Goal: Task Accomplishment & Management: Complete application form

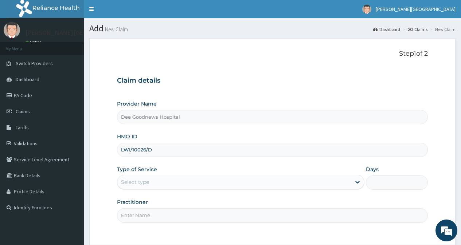
type input "LWI/10026/D"
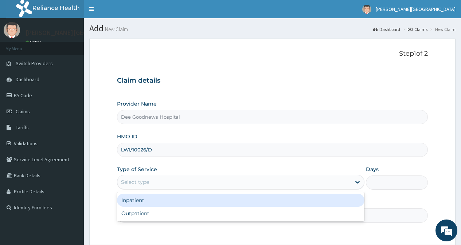
click at [125, 185] on div "Select type" at bounding box center [135, 182] width 28 height 7
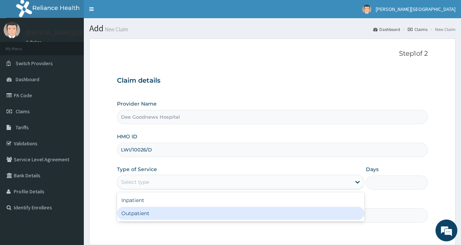
click at [140, 212] on div "Outpatient" at bounding box center [240, 213] width 247 height 13
type input "1"
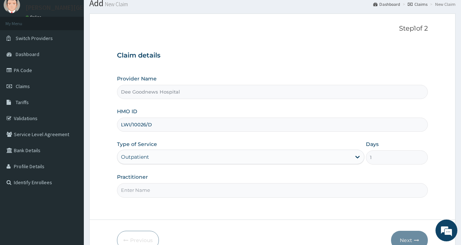
scroll to position [36, 0]
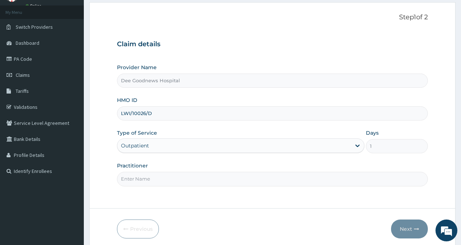
click at [141, 177] on input "Practitioner" at bounding box center [272, 179] width 311 height 14
type input "DR JUMOKE JUMOKE"
click at [404, 230] on button "Next" at bounding box center [409, 229] width 37 height 19
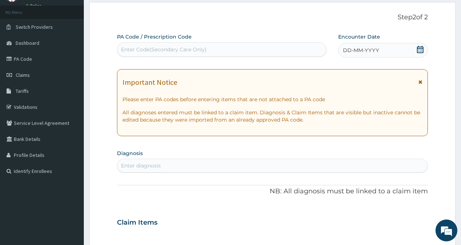
click at [418, 47] on icon at bounding box center [420, 49] width 7 height 7
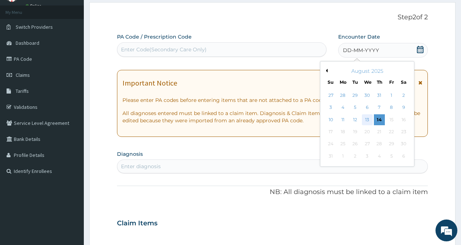
click at [369, 117] on div "13" at bounding box center [366, 119] width 11 height 11
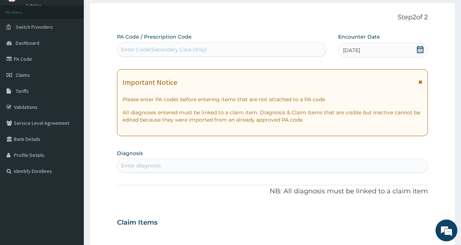
click at [166, 165] on div "Enter diagnosis" at bounding box center [272, 166] width 310 height 12
type input "MALARIA"
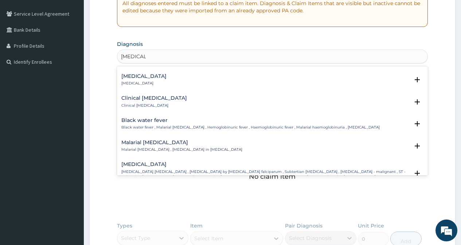
scroll to position [219, 0]
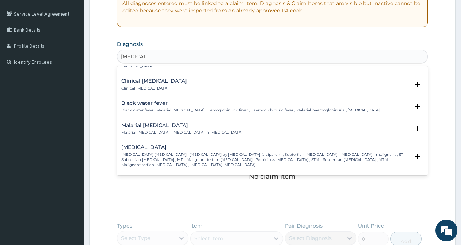
click at [145, 146] on h4 "[MEDICAL_DATA]" at bounding box center [265, 147] width 288 height 5
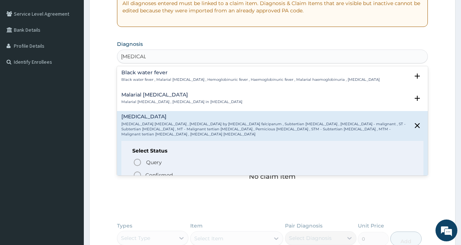
scroll to position [255, 0]
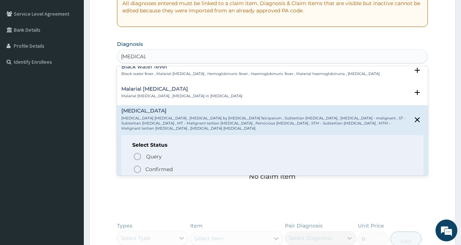
click at [138, 165] on icon "status option filled" at bounding box center [137, 169] width 9 height 9
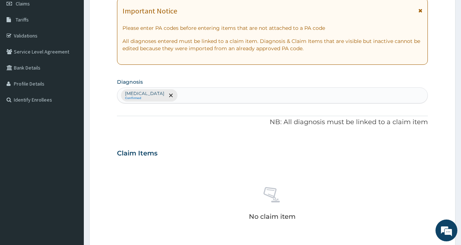
scroll to position [36, 0]
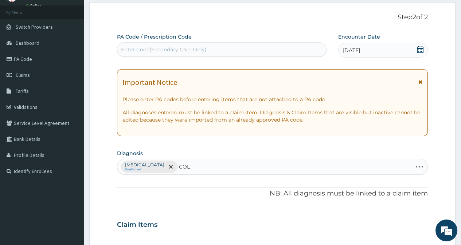
type input "COLI"
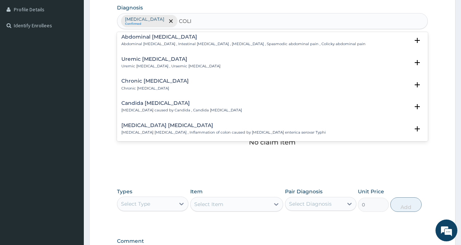
scroll to position [343, 0]
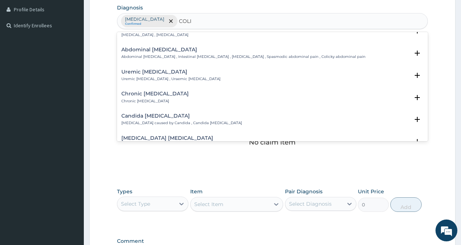
click at [138, 52] on h4 "Abdominal colic" at bounding box center [243, 49] width 244 height 5
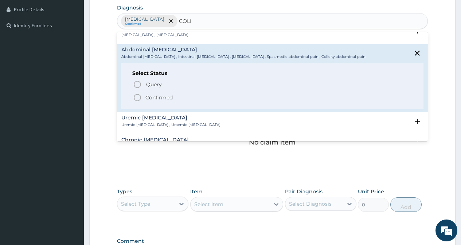
click at [137, 99] on icon "status option filled" at bounding box center [137, 97] width 9 height 9
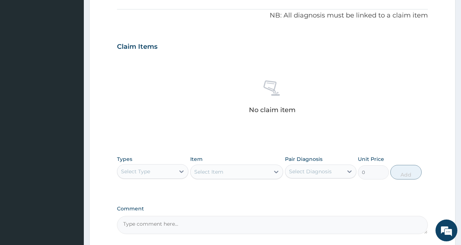
scroll to position [280, 0]
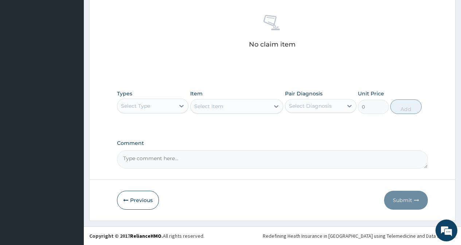
click at [157, 112] on div "Select Type" at bounding box center [152, 106] width 71 height 15
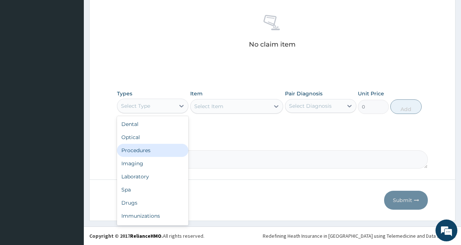
click at [149, 154] on div "Procedures" at bounding box center [152, 150] width 71 height 13
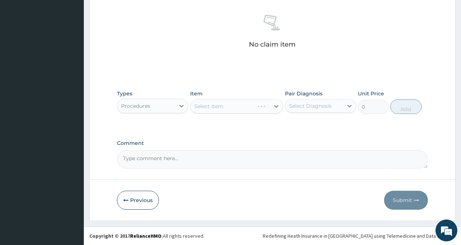
click at [228, 106] on div "Select Item" at bounding box center [236, 106] width 93 height 15
click at [230, 108] on div "Select Item" at bounding box center [230, 107] width 79 height 12
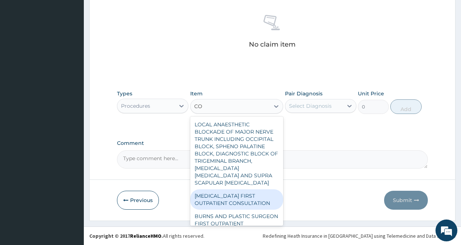
type input "C"
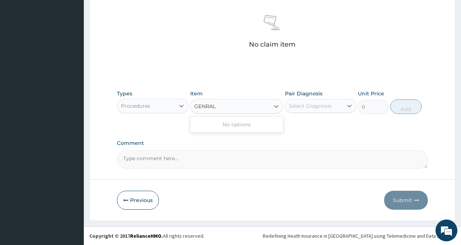
type input "GENERAL"
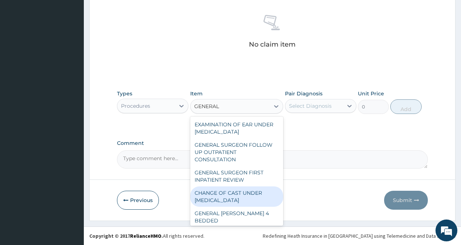
scroll to position [73, 0]
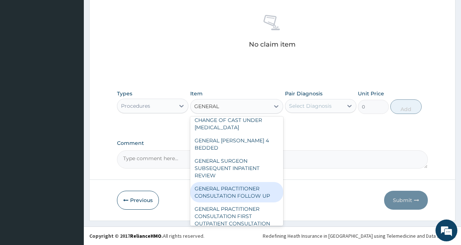
click at [225, 187] on div "GENERAL PRACTITIONER CONSULTATION FOLLOW UP" at bounding box center [236, 192] width 93 height 20
type input "2365"
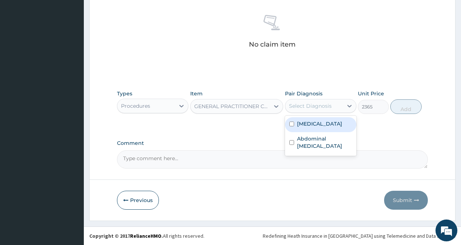
click at [330, 105] on div "Select Diagnosis" at bounding box center [310, 105] width 43 height 7
click at [289, 124] on input "checkbox" at bounding box center [291, 124] width 5 height 5
checkbox input "true"
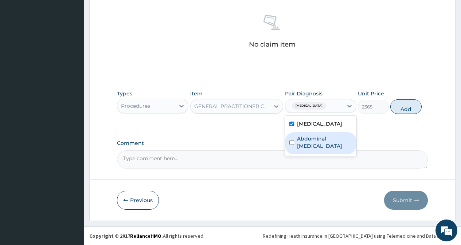
click at [293, 136] on div "Abdominal colic" at bounding box center [320, 143] width 71 height 22
checkbox input "true"
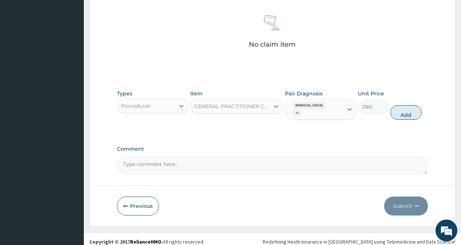
drag, startPoint x: 400, startPoint y: 115, endPoint x: 186, endPoint y: 134, distance: 214.3
click at [399, 115] on button "Add" at bounding box center [405, 112] width 31 height 15
type input "0"
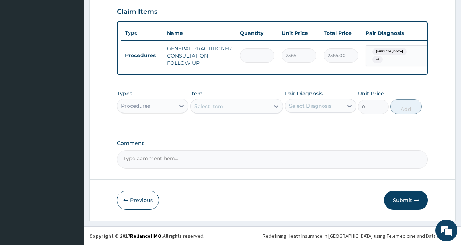
scroll to position [255, 0]
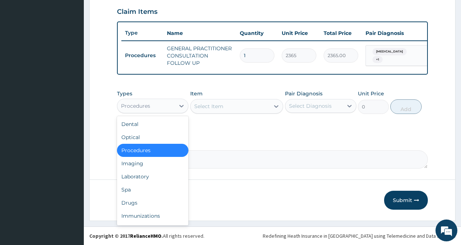
click at [163, 104] on div "Procedures" at bounding box center [146, 106] width 58 height 12
click at [131, 179] on div "Laboratory" at bounding box center [152, 176] width 71 height 13
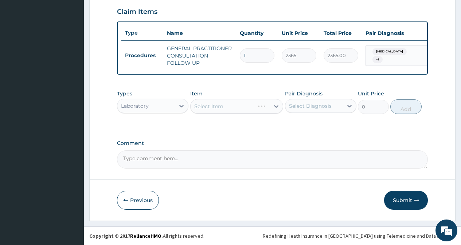
click at [239, 113] on div "Select Item" at bounding box center [236, 106] width 93 height 15
click at [239, 106] on div "Select Item" at bounding box center [236, 106] width 93 height 15
click at [239, 106] on div "Select Item" at bounding box center [230, 107] width 79 height 12
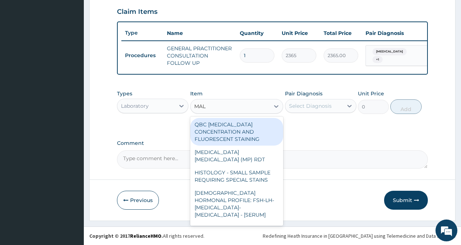
type input "MALA"
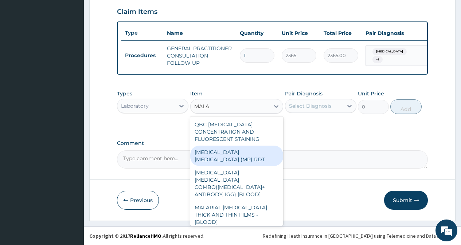
click at [247, 149] on div "MALARIA PARASITE (MP) RDT" at bounding box center [236, 156] width 93 height 20
type input "1613"
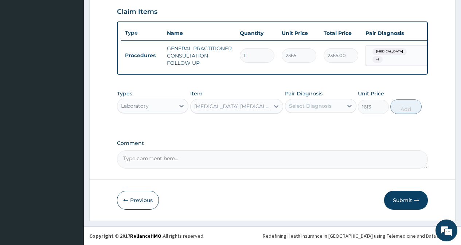
click at [324, 109] on div "Select Diagnosis" at bounding box center [310, 105] width 43 height 7
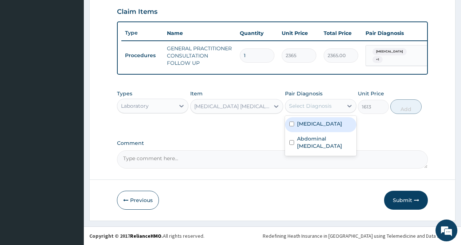
click at [294, 125] on div "Falciparum malaria" at bounding box center [320, 124] width 71 height 15
checkbox input "true"
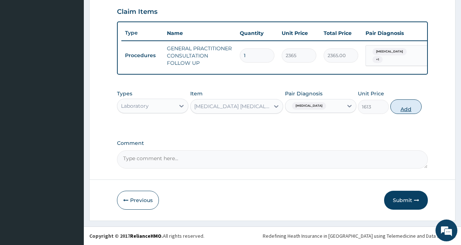
click at [410, 112] on button "Add" at bounding box center [405, 106] width 31 height 15
type input "0"
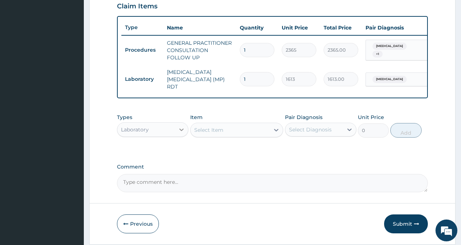
click at [177, 129] on div at bounding box center [181, 129] width 13 height 13
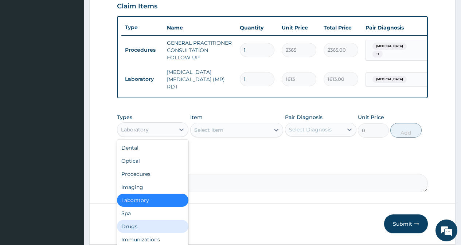
click at [140, 231] on div "Drugs" at bounding box center [152, 226] width 71 height 13
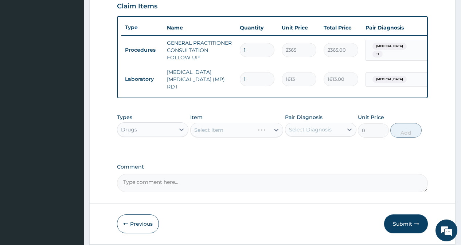
click at [217, 136] on div "Select Item" at bounding box center [236, 130] width 93 height 15
click at [217, 133] on div "Select Item" at bounding box center [236, 130] width 93 height 15
click at [217, 133] on div "Select Item" at bounding box center [208, 129] width 29 height 7
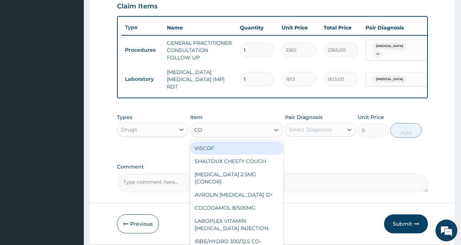
type input "COA"
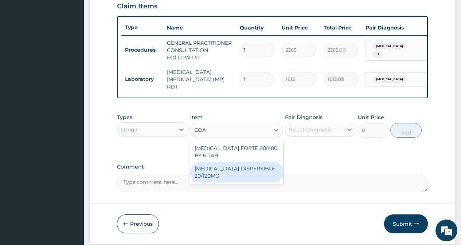
click at [222, 173] on div "COARTEM DISPERSIBLE 20/120MG" at bounding box center [236, 172] width 93 height 20
type input "112"
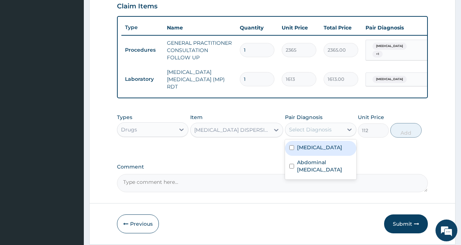
click at [310, 133] on div "Select Diagnosis" at bounding box center [310, 129] width 43 height 7
click at [294, 149] on input "checkbox" at bounding box center [291, 147] width 5 height 5
checkbox input "true"
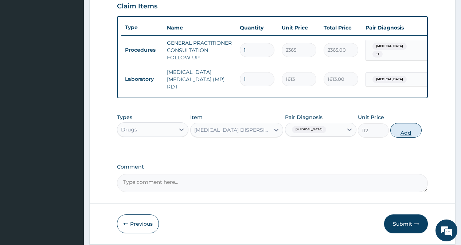
click at [407, 133] on button "Add" at bounding box center [405, 130] width 31 height 15
type input "0"
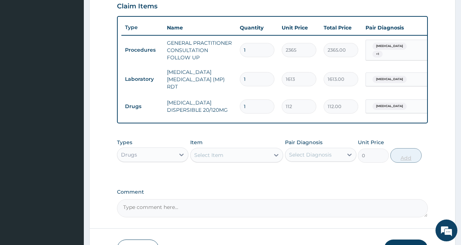
type input "18"
type input "2016.00"
type input "18"
click at [234, 159] on div "Select Item" at bounding box center [230, 155] width 79 height 12
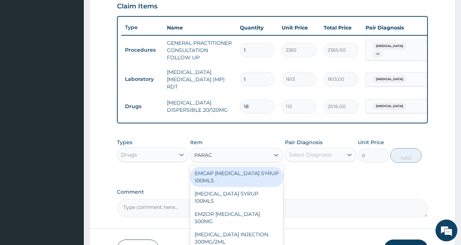
type input "PARACE"
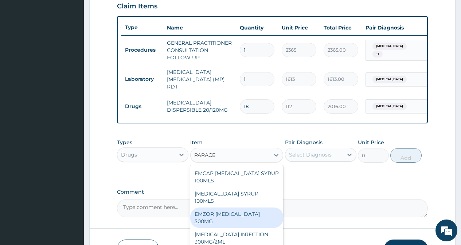
click at [235, 211] on div "EMZOR PARACETAMOL 500MG" at bounding box center [236, 218] width 93 height 20
type input "24"
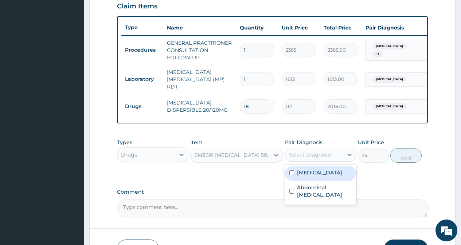
click at [328, 157] on div "Select Diagnosis" at bounding box center [310, 154] width 43 height 7
drag, startPoint x: 289, startPoint y: 172, endPoint x: 288, endPoint y: 187, distance: 15.3
click at [288, 177] on div "Falciparum malaria" at bounding box center [320, 173] width 71 height 15
checkbox input "true"
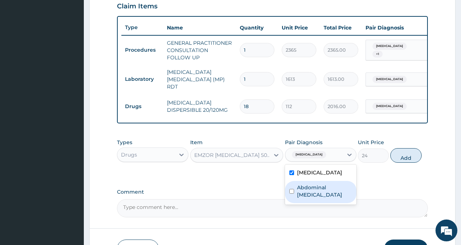
drag, startPoint x: 290, startPoint y: 190, endPoint x: 415, endPoint y: 180, distance: 126.1
click at [293, 190] on input "checkbox" at bounding box center [291, 191] width 5 height 5
checkbox input "true"
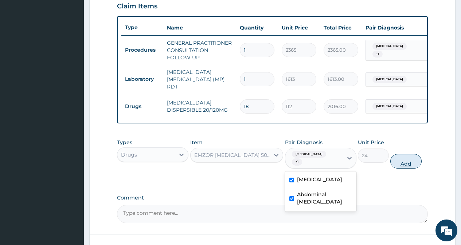
click at [407, 167] on button "Add" at bounding box center [405, 161] width 31 height 15
type input "0"
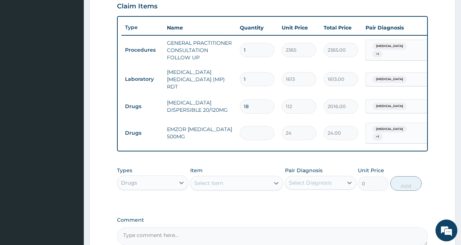
type input "0.00"
type input "9"
type input "216.00"
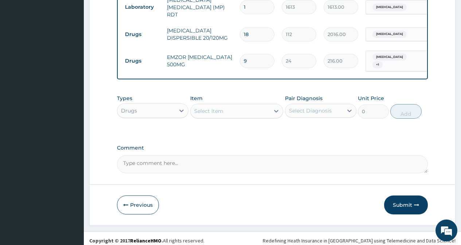
scroll to position [328, 0]
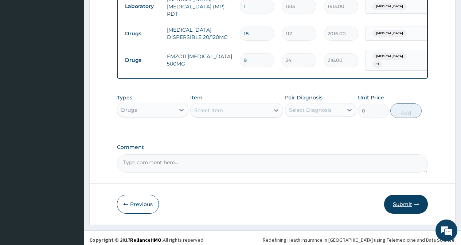
type input "9"
click at [400, 202] on button "Submit" at bounding box center [406, 204] width 44 height 19
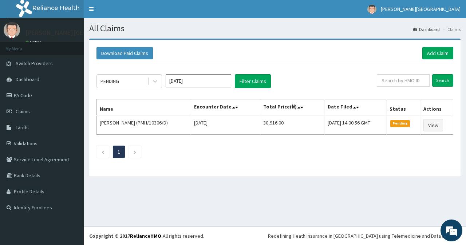
click at [156, 79] on icon at bounding box center [155, 81] width 7 height 7
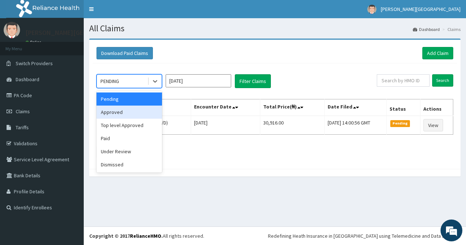
click at [126, 113] on div "Approved" at bounding box center [130, 112] width 66 height 13
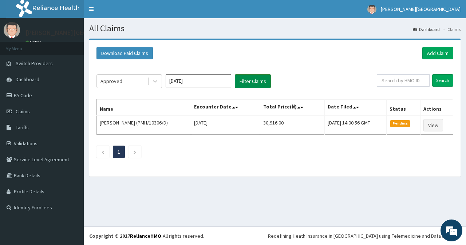
click at [246, 80] on button "Filter Claims" at bounding box center [253, 81] width 36 height 14
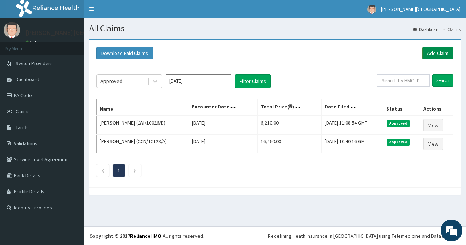
click at [442, 50] on link "Add Claim" at bounding box center [438, 53] width 31 height 12
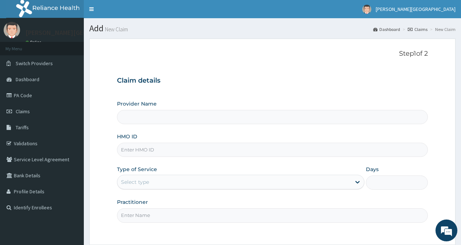
type input "Dee Goodnews Hospital"
click at [147, 147] on input "HMO ID" at bounding box center [272, 150] width 311 height 14
type input "LWI/10026/E"
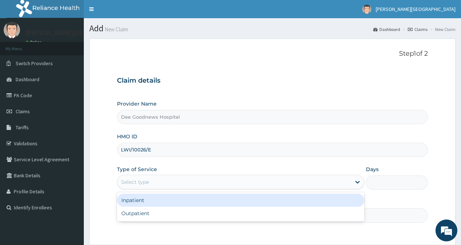
click at [142, 178] on div "Select type" at bounding box center [234, 182] width 234 height 12
click at [141, 201] on div "Inpatient" at bounding box center [240, 200] width 247 height 13
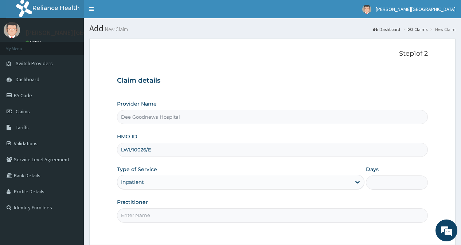
click at [392, 184] on input "Days" at bounding box center [397, 183] width 62 height 14
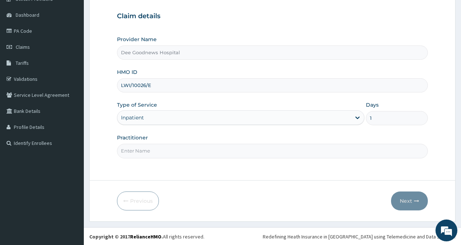
scroll to position [65, 0]
type input "1"
click at [142, 148] on input "Practitioner" at bounding box center [272, 150] width 311 height 14
type input "DR JUMOKE JUMOKE"
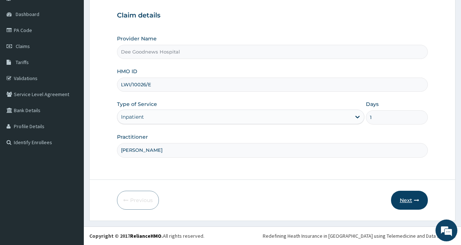
click at [408, 201] on button "Next" at bounding box center [409, 200] width 37 height 19
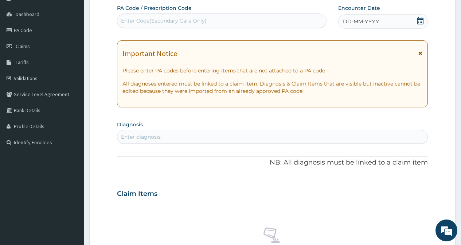
click at [278, 19] on div "Enter Code(Secondary Care Only)" at bounding box center [221, 21] width 208 height 12
type input "PA/2E3D71"
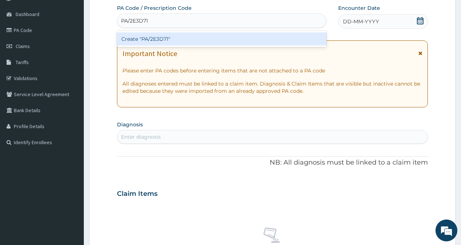
click at [166, 39] on div "Create "PA/2E3D71"" at bounding box center [221, 38] width 209 height 13
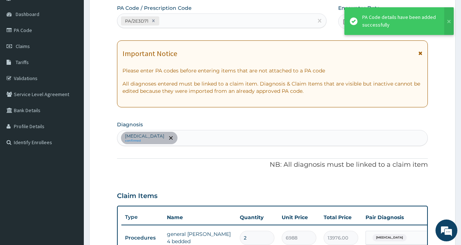
scroll to position [206, 0]
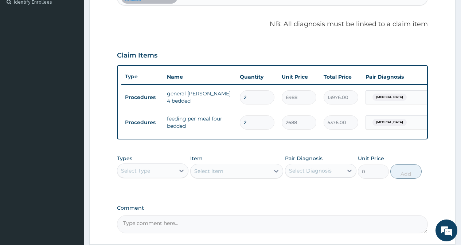
click at [170, 177] on div "Select Type" at bounding box center [146, 171] width 58 height 12
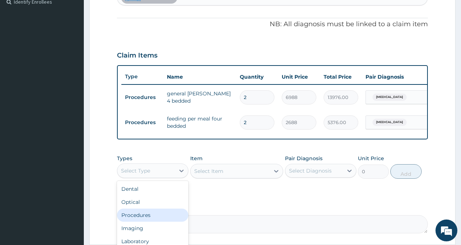
click at [145, 222] on div "Procedures" at bounding box center [152, 215] width 71 height 13
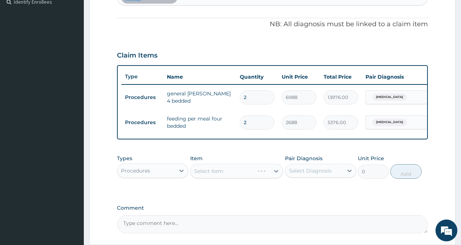
click at [207, 179] on div "Select Item" at bounding box center [236, 171] width 93 height 15
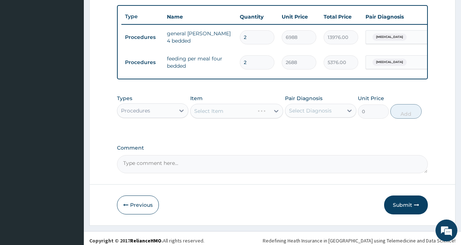
scroll to position [276, 0]
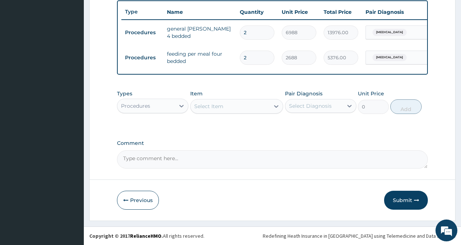
click at [216, 107] on div "Select Item" at bounding box center [208, 106] width 29 height 7
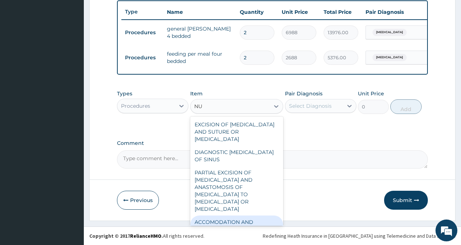
type input "N"
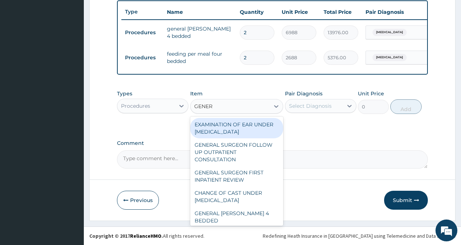
type input "GENERA"
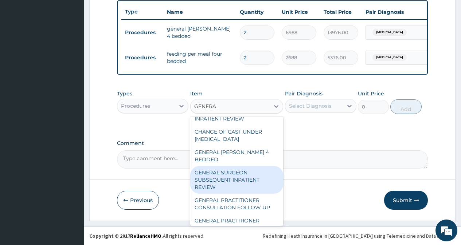
scroll to position [73, 0]
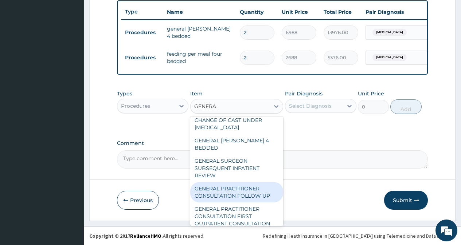
click at [222, 190] on div "GENERAL PRACTITIONER CONSULTATION FOLLOW UP" at bounding box center [236, 192] width 93 height 20
type input "2365"
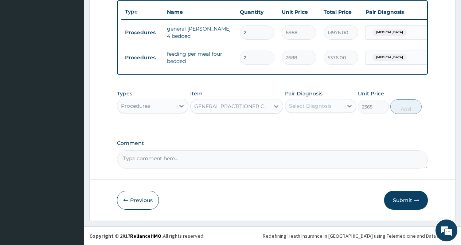
click at [315, 107] on div "Select Diagnosis" at bounding box center [310, 105] width 43 height 7
click at [293, 123] on input "checkbox" at bounding box center [291, 124] width 5 height 5
checkbox input "true"
click at [399, 110] on button "Add" at bounding box center [405, 106] width 31 height 15
type input "0"
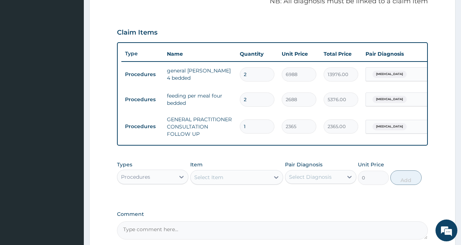
scroll to position [94, 0]
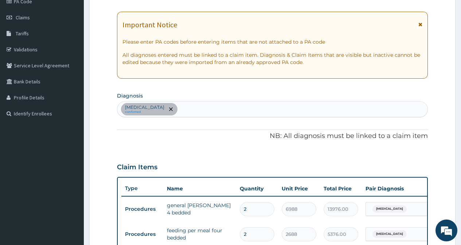
click at [182, 113] on div "Malaria confirmed" at bounding box center [272, 109] width 310 height 15
click at [179, 110] on input "TPHOI" at bounding box center [187, 109] width 17 height 7
type input "TYPHOI"
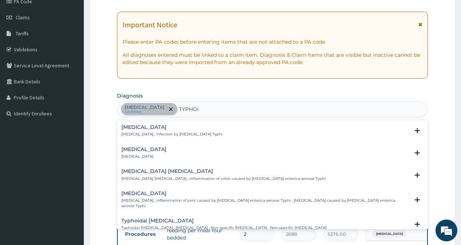
click at [144, 136] on p "Typhoid fever , Infection by Salmonella Typhi" at bounding box center [171, 134] width 101 height 5
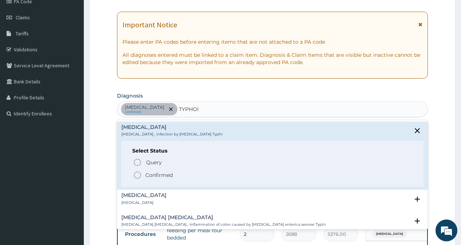
click at [136, 177] on icon "status option filled" at bounding box center [137, 175] width 9 height 9
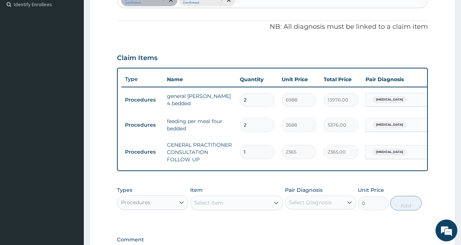
scroll to position [240, 0]
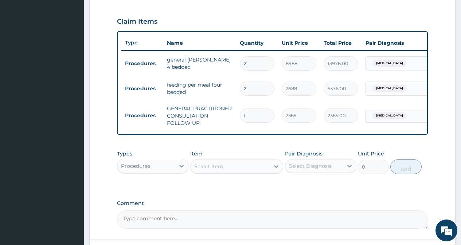
click at [156, 172] on div "Procedures" at bounding box center [146, 166] width 58 height 12
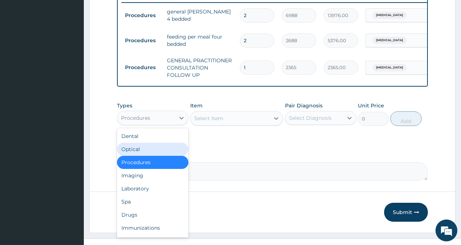
scroll to position [305, 0]
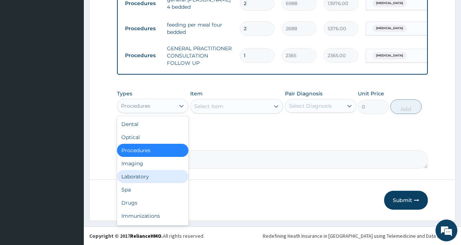
click at [148, 178] on div "Laboratory" at bounding box center [152, 176] width 71 height 13
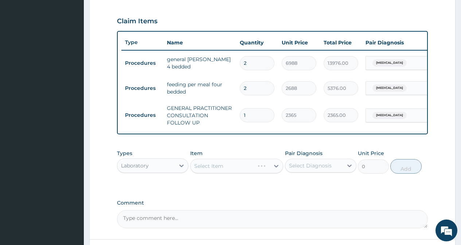
scroll to position [232, 0]
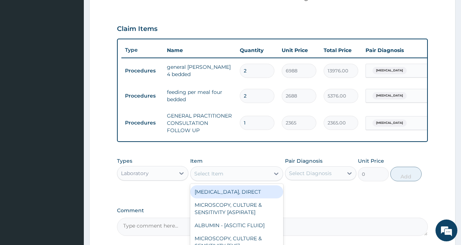
click at [220, 180] on div "Select Item" at bounding box center [230, 174] width 79 height 12
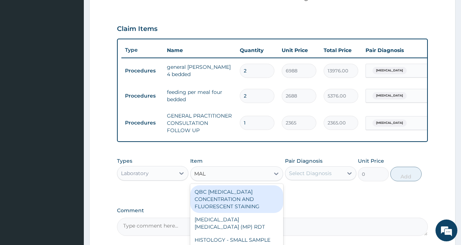
type input "MALA"
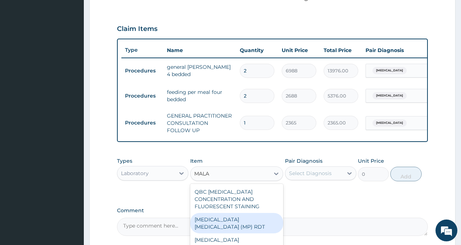
click at [226, 228] on div "MALARIA PARASITE (MP) RDT" at bounding box center [236, 223] width 93 height 20
type input "1613"
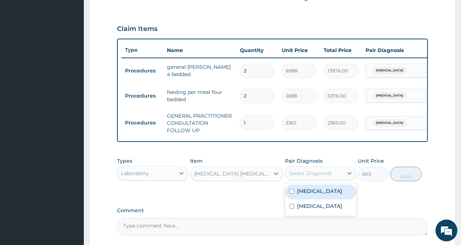
click at [308, 177] on div "Select Diagnosis" at bounding box center [310, 173] width 43 height 7
click at [289, 199] on div "Malaria" at bounding box center [320, 192] width 71 height 15
checkbox input "true"
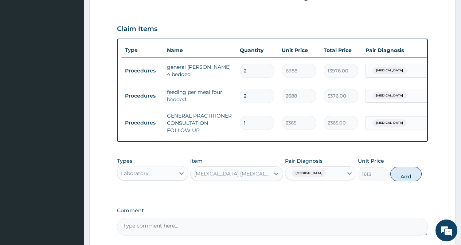
click at [407, 181] on button "Add" at bounding box center [405, 174] width 31 height 15
type input "0"
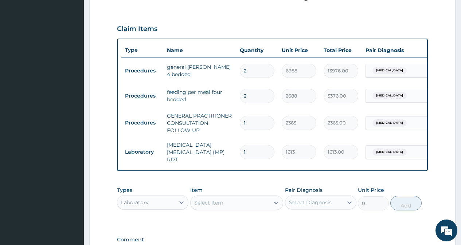
click at [164, 204] on div "Laboratory" at bounding box center [146, 203] width 58 height 12
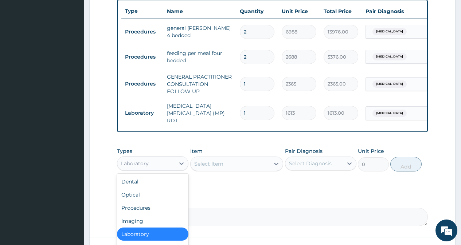
scroll to position [330, 0]
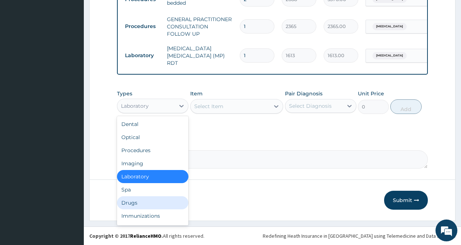
click at [133, 200] on div "Drugs" at bounding box center [152, 202] width 71 height 13
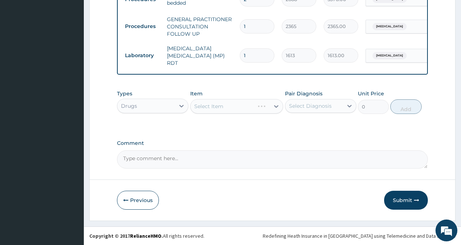
click at [225, 101] on div "Select Item" at bounding box center [236, 106] width 93 height 15
click at [222, 104] on div "Select Item" at bounding box center [236, 106] width 93 height 15
click at [222, 104] on div "Select Item" at bounding box center [208, 106] width 29 height 7
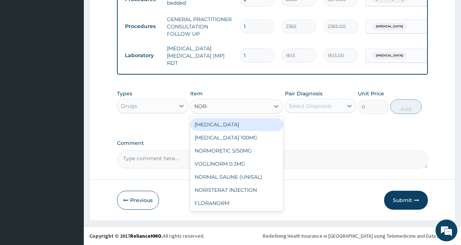
type input "NORMA"
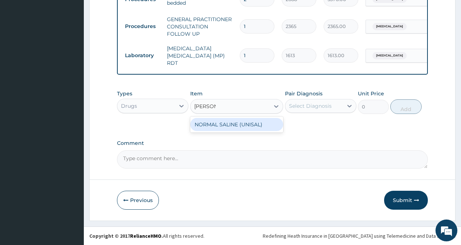
click at [218, 129] on div "NORMAL SALINE (UNISAL)" at bounding box center [236, 124] width 93 height 13
type input "1774"
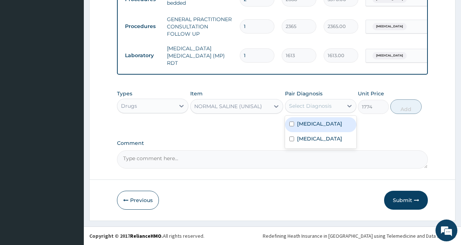
click at [324, 107] on div "Select Diagnosis" at bounding box center [310, 105] width 43 height 7
click at [292, 124] on input "checkbox" at bounding box center [291, 124] width 5 height 5
checkbox input "true"
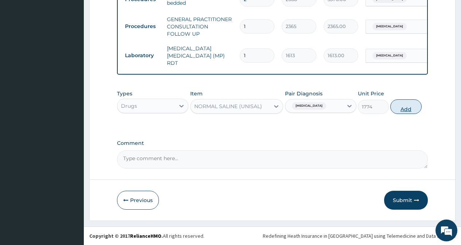
click at [406, 109] on button "Add" at bounding box center [405, 106] width 31 height 15
type input "0"
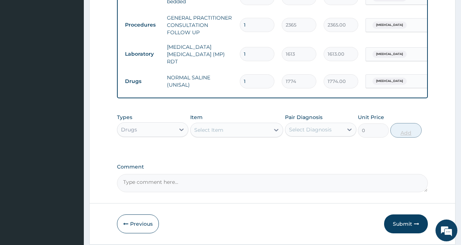
type input "0.00"
type input "2"
type input "3548.00"
type input "2"
click at [226, 133] on div "Select Item" at bounding box center [230, 130] width 79 height 12
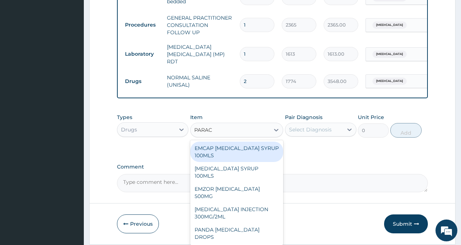
type input "PARACE"
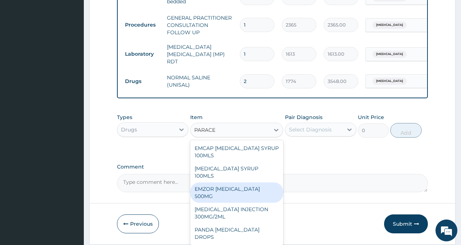
drag, startPoint x: 227, startPoint y: 184, endPoint x: 286, endPoint y: 158, distance: 64.7
click at [227, 184] on div "EMZOR PARACETAMOL 500MG" at bounding box center [236, 193] width 93 height 20
type input "24"
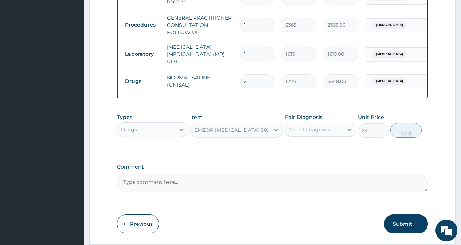
click at [312, 133] on div "Select Diagnosis" at bounding box center [310, 129] width 43 height 7
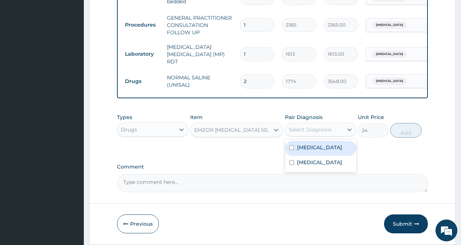
click at [295, 150] on div "Malaria" at bounding box center [320, 148] width 71 height 15
checkbox input "true"
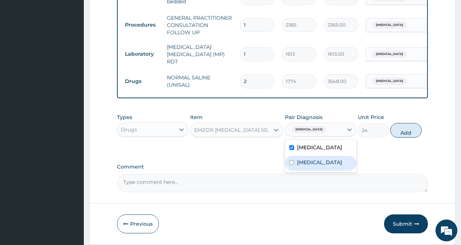
click at [290, 165] on input "checkbox" at bounding box center [291, 162] width 5 height 5
checkbox input "true"
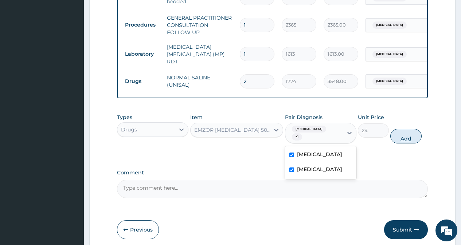
click at [413, 136] on button "Add" at bounding box center [405, 136] width 31 height 15
type input "0"
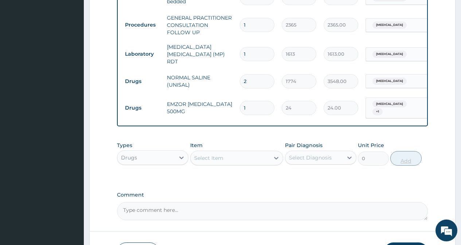
type input "18"
type input "432.00"
type input "18"
click at [241, 156] on div "Select Item" at bounding box center [230, 158] width 79 height 12
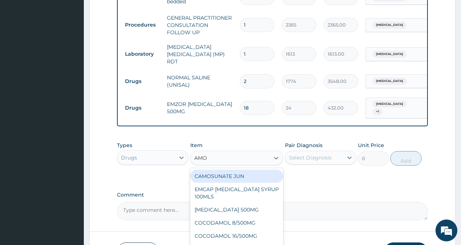
type input "AMOX"
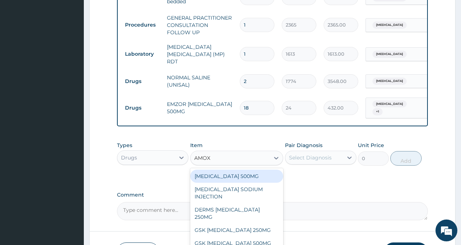
click at [231, 175] on div "AMOXICILLIN 500MG" at bounding box center [236, 176] width 93 height 13
type input "71"
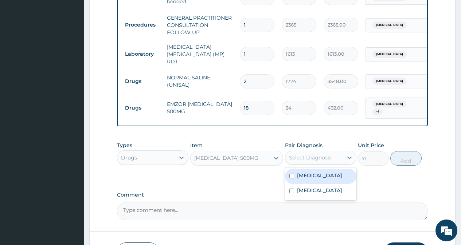
click at [305, 158] on div "Select Diagnosis" at bounding box center [310, 157] width 43 height 7
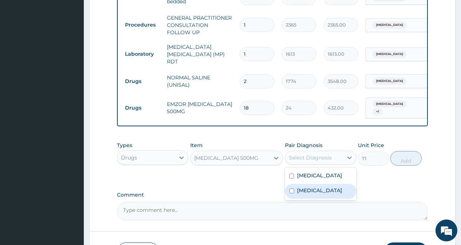
click at [292, 189] on input "checkbox" at bounding box center [291, 191] width 5 height 5
checkbox input "true"
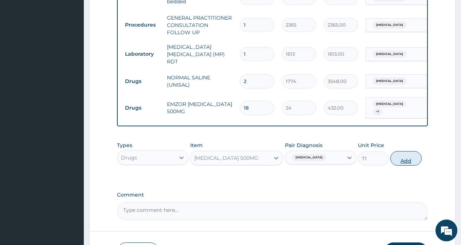
click at [401, 160] on button "Add" at bounding box center [405, 158] width 31 height 15
type input "0"
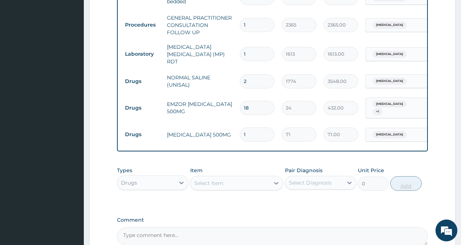
type input "15"
type input "1065.00"
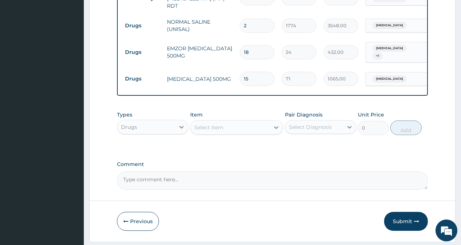
scroll to position [403, 0]
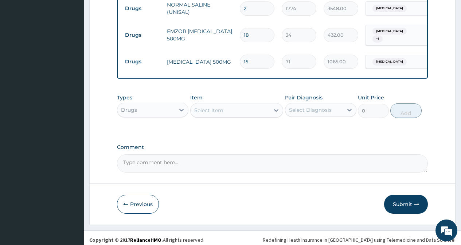
type input "15"
click at [216, 110] on div "Select Item" at bounding box center [208, 110] width 29 height 7
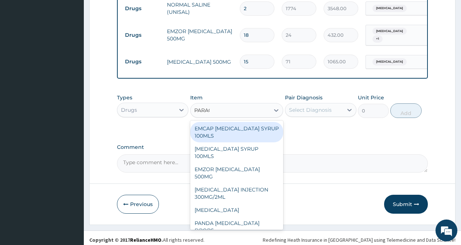
type input "PARACE"
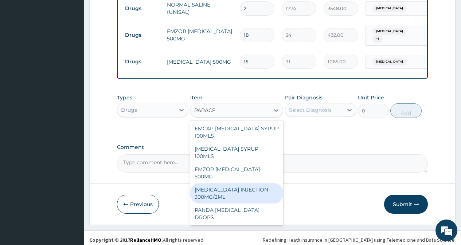
click at [215, 183] on div "PARACETAMOL INJECTION 300MG/2ML" at bounding box center [236, 193] width 93 height 20
type input "260"
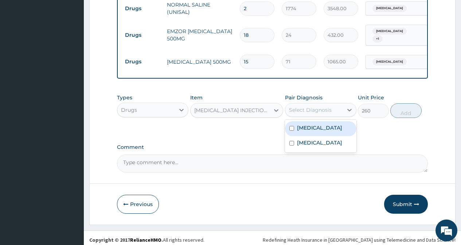
click at [306, 109] on div "Select Diagnosis" at bounding box center [310, 109] width 43 height 7
click at [293, 129] on div "Malaria" at bounding box center [320, 128] width 71 height 15
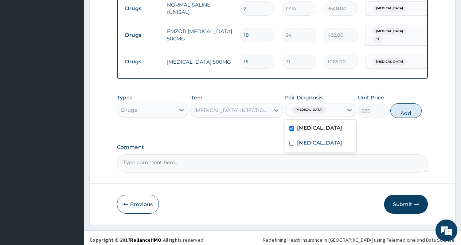
checkbox input "true"
click at [398, 110] on button "Add" at bounding box center [405, 110] width 31 height 15
type input "0"
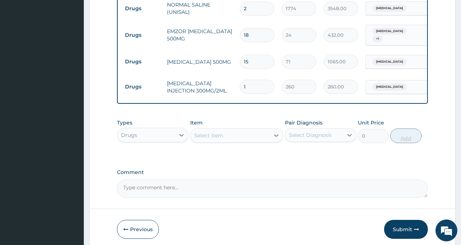
type input "0.00"
type input "2"
type input "520.00"
type input "2"
click at [247, 134] on div "Select Item" at bounding box center [230, 136] width 79 height 12
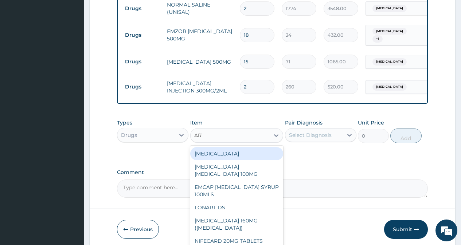
type input "ARTE"
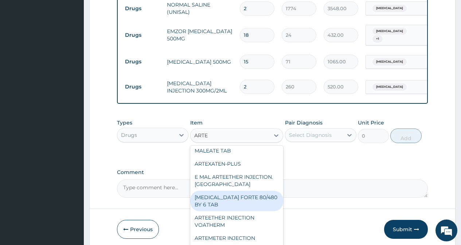
scroll to position [431, 0]
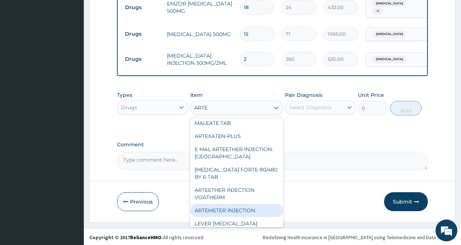
click at [221, 212] on div "ARTEMETER INJECTION" at bounding box center [236, 210] width 93 height 13
type input "946"
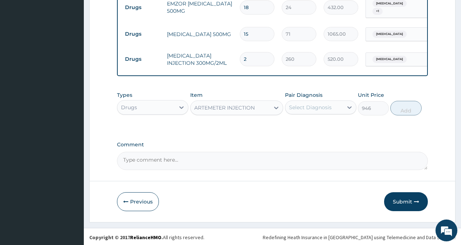
click at [312, 109] on div "Select Diagnosis" at bounding box center [310, 107] width 43 height 7
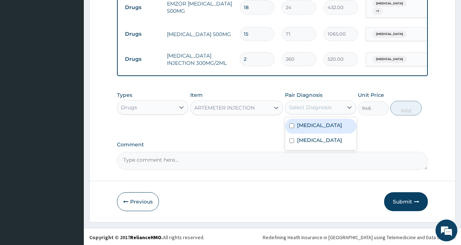
click at [292, 121] on div "Malaria" at bounding box center [320, 126] width 71 height 15
checkbox input "true"
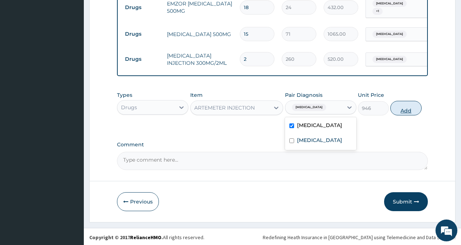
click at [408, 111] on button "Add" at bounding box center [405, 108] width 31 height 15
type input "0"
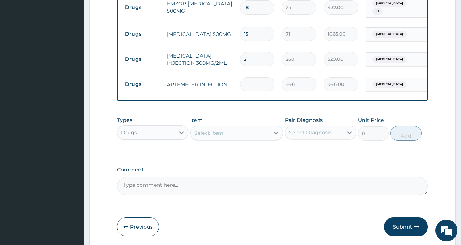
type input "0.00"
type input "6"
type input "5676.00"
type input "6"
click at [214, 134] on div "Select Item" at bounding box center [208, 132] width 29 height 7
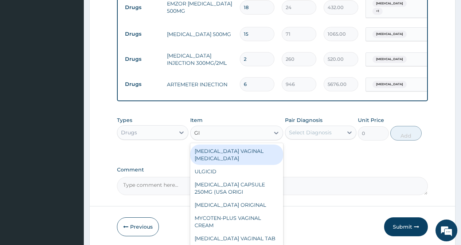
type input "G"
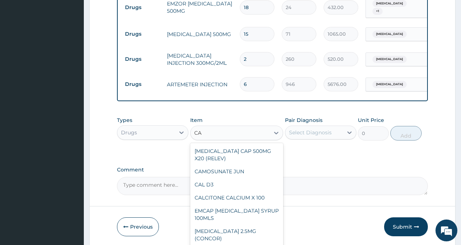
type input "C"
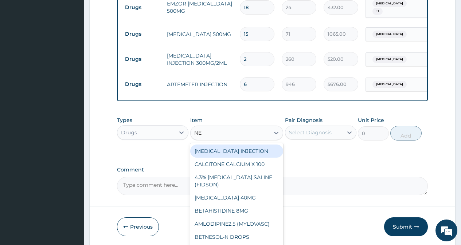
type input "NEE"
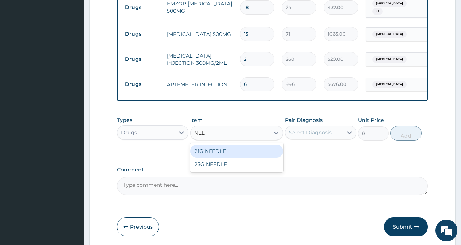
click at [208, 148] on div "21G NEEDLE" at bounding box center [236, 151] width 93 height 13
type input "59"
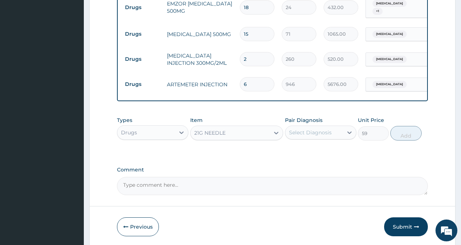
click at [300, 133] on div "Select Diagnosis" at bounding box center [310, 132] width 43 height 7
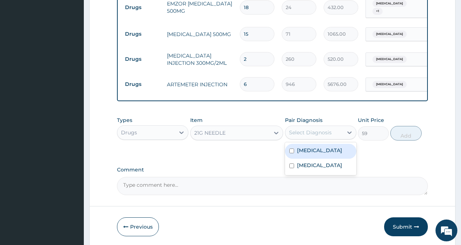
click at [296, 149] on div "Malaria" at bounding box center [320, 151] width 71 height 15
checkbox input "true"
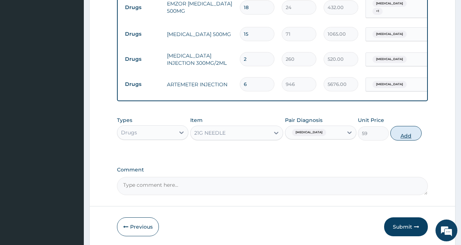
click at [405, 132] on button "Add" at bounding box center [405, 133] width 31 height 15
type input "0"
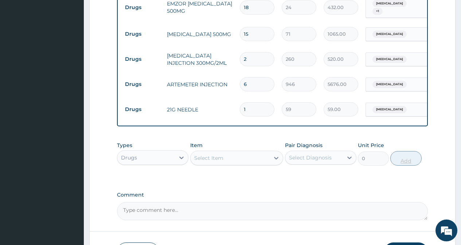
type input "0.00"
type input "4"
type input "236.00"
type input "4"
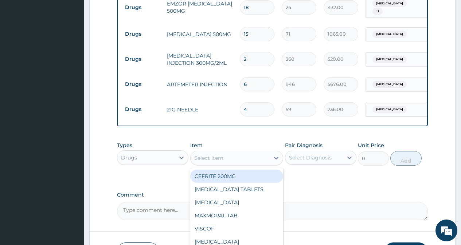
click at [241, 161] on div "Select Item" at bounding box center [230, 158] width 79 height 12
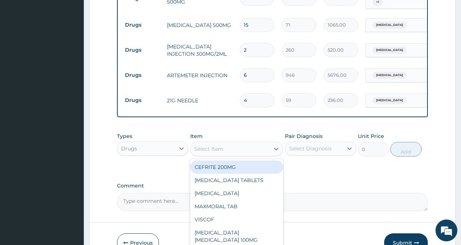
scroll to position [481, 0]
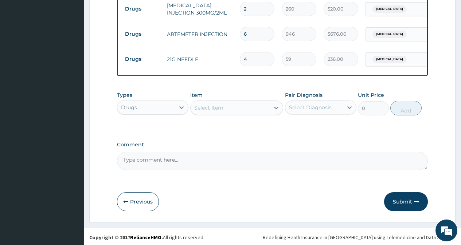
click at [397, 200] on button "Submit" at bounding box center [406, 201] width 44 height 19
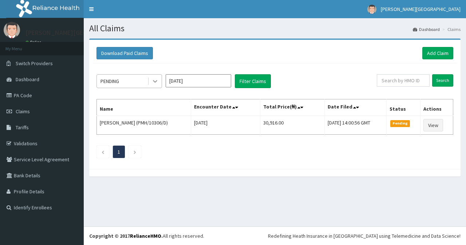
click at [158, 83] on icon at bounding box center [155, 81] width 7 height 7
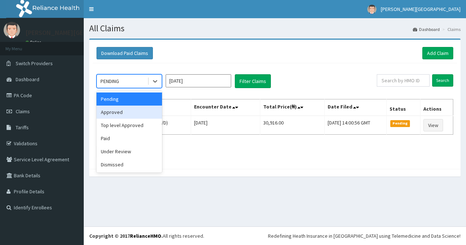
click at [122, 111] on div "Approved" at bounding box center [130, 112] width 66 height 13
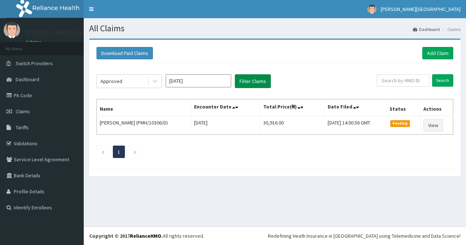
click at [261, 81] on button "Filter Claims" at bounding box center [253, 81] width 36 height 14
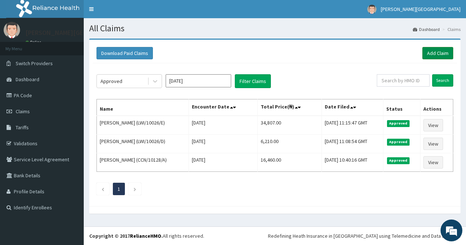
click at [441, 52] on link "Add Claim" at bounding box center [438, 53] width 31 height 12
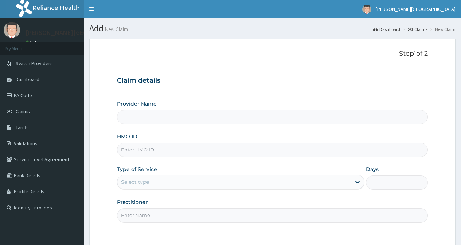
type input "Dee Goodnews Hospital"
click at [128, 149] on input "HMO ID" at bounding box center [272, 150] width 311 height 14
type input "LWI/10026/A"
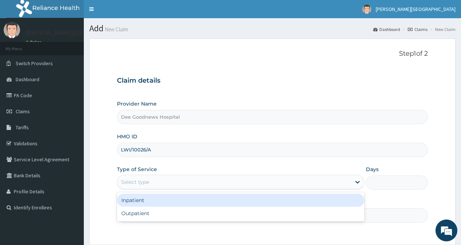
click at [135, 181] on div "Select type" at bounding box center [135, 182] width 28 height 7
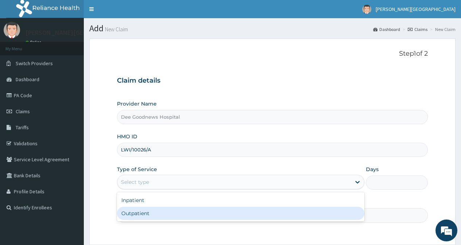
click at [136, 216] on div "Outpatient" at bounding box center [240, 213] width 247 height 13
type input "1"
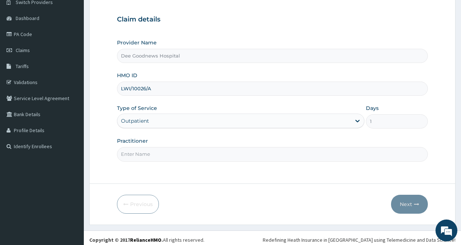
scroll to position [65, 0]
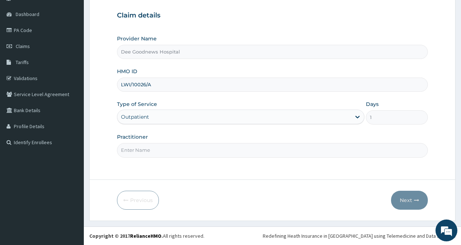
click at [138, 150] on input "Practitioner" at bounding box center [272, 150] width 311 height 14
type input "[PERSON_NAME]"
click at [410, 200] on button "Next" at bounding box center [409, 200] width 37 height 19
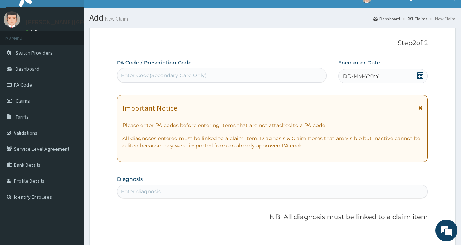
scroll to position [0, 0]
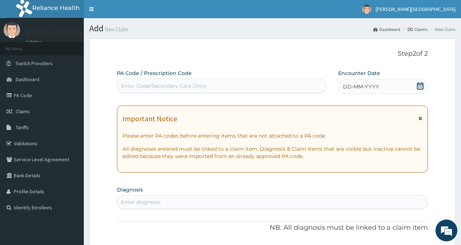
click at [202, 85] on div "Enter Code(Secondary Care Only)" at bounding box center [164, 85] width 86 height 7
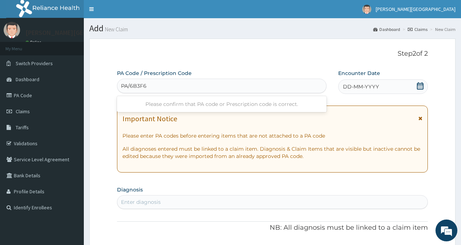
type input "PA/6B3F6C"
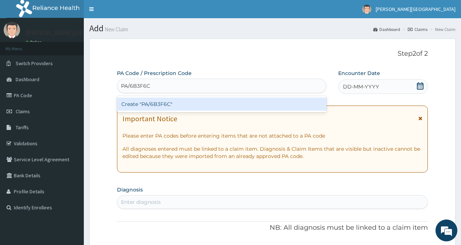
click at [179, 107] on div "Create "PA/6B3F6C"" at bounding box center [221, 104] width 209 height 13
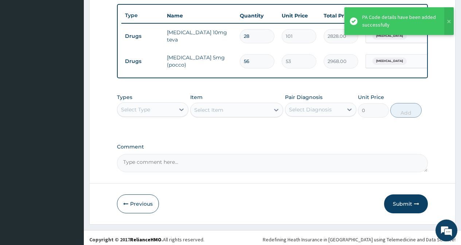
scroll to position [276, 0]
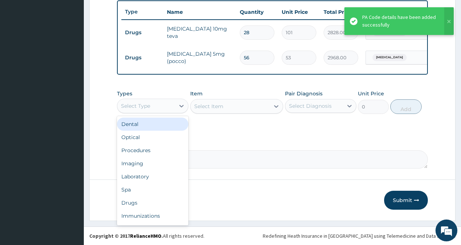
click at [147, 109] on div "Select Type" at bounding box center [135, 105] width 29 height 7
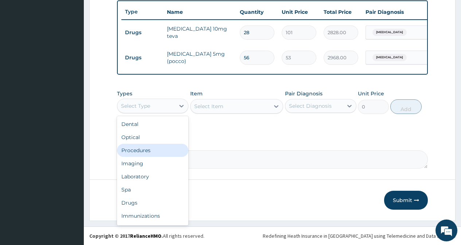
click at [141, 155] on div "Procedures" at bounding box center [152, 150] width 71 height 13
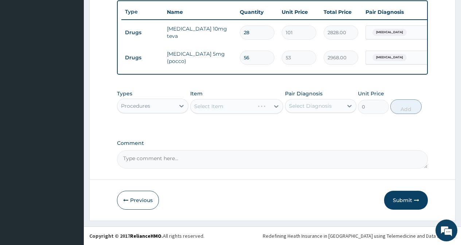
click at [222, 107] on div "Select Item" at bounding box center [236, 106] width 93 height 15
click at [222, 107] on div "Select Item" at bounding box center [208, 106] width 29 height 7
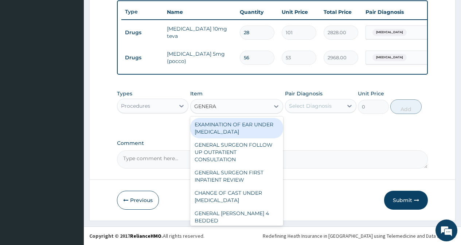
type input "GENERAL"
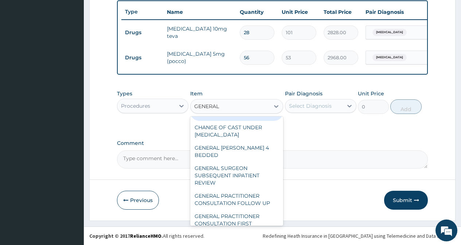
scroll to position [73, 0]
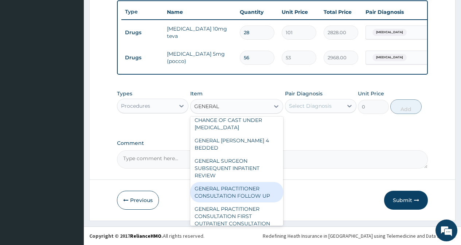
click at [217, 187] on div "GENERAL PRACTITIONER CONSULTATION FOLLOW UP" at bounding box center [236, 192] width 93 height 20
type input "2365"
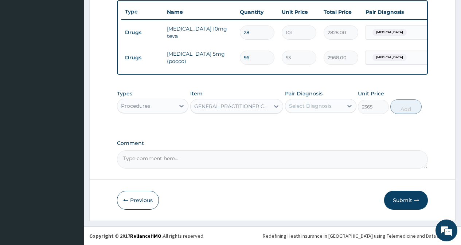
click at [314, 108] on div "Select Diagnosis" at bounding box center [310, 105] width 43 height 7
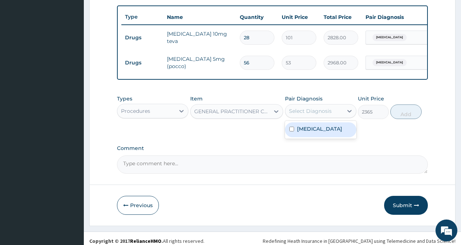
scroll to position [167, 0]
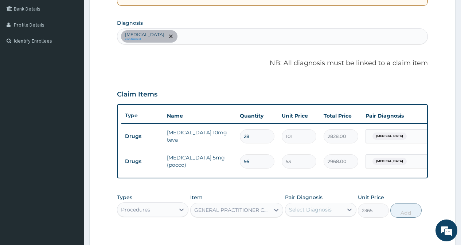
click at [215, 39] on div "[MEDICAL_DATA] confirmed" at bounding box center [272, 36] width 310 height 15
type input "PLASMOD"
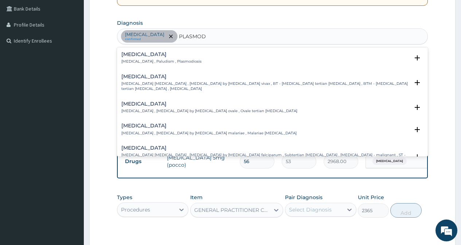
scroll to position [73, 0]
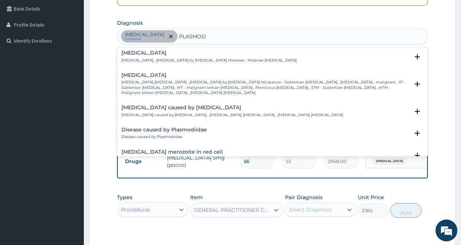
click at [151, 83] on p "Falciparum malaria , Malignant tertian malaria , Malaria by Plasmodium falcipar…" at bounding box center [265, 88] width 288 height 16
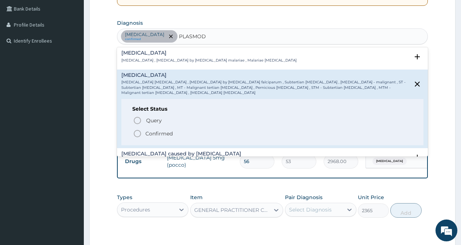
click at [139, 130] on circle "status option filled" at bounding box center [137, 133] width 7 height 7
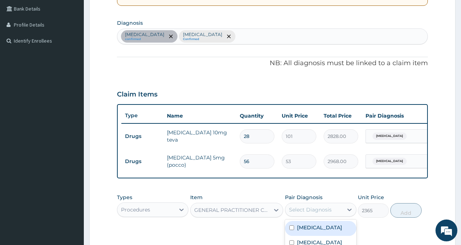
click at [318, 216] on div "Select Diagnosis" at bounding box center [314, 210] width 58 height 12
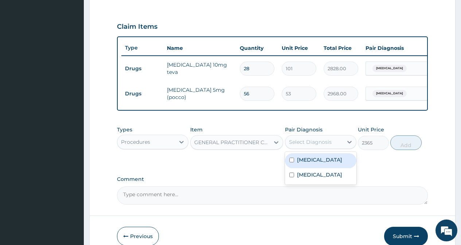
scroll to position [240, 0]
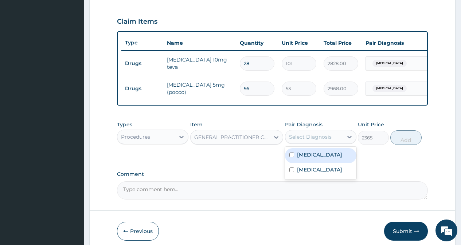
click at [294, 163] on div "[MEDICAL_DATA]" at bounding box center [320, 155] width 71 height 15
checkbox input "true"
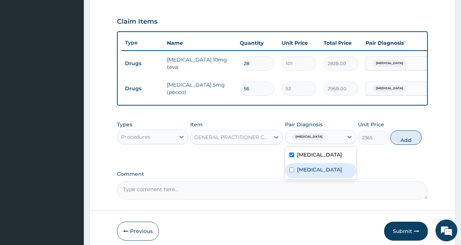
click at [290, 172] on input "checkbox" at bounding box center [291, 170] width 5 height 5
checkbox input "true"
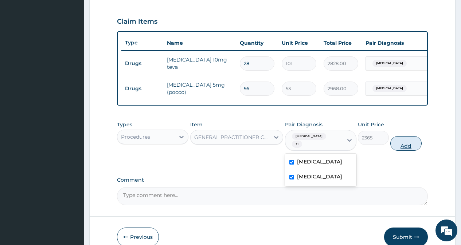
click at [411, 150] on button "Add" at bounding box center [405, 143] width 31 height 15
type input "0"
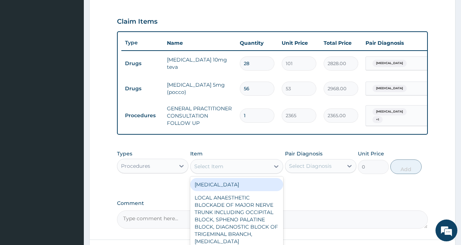
click at [212, 170] on div "Select Item" at bounding box center [208, 166] width 29 height 7
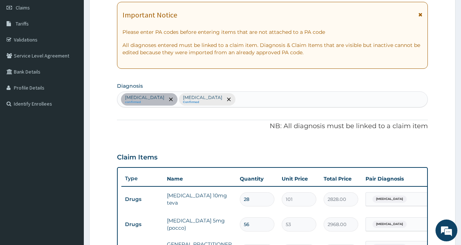
scroll to position [94, 0]
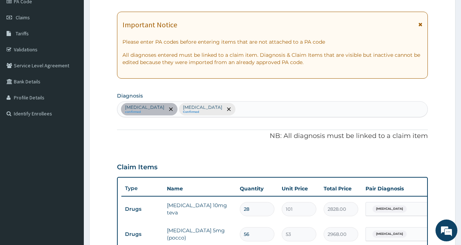
type input "M"
click at [267, 109] on div "Essential hypertension confirmed Falciparum malaria Confirmed" at bounding box center [272, 109] width 310 height 15
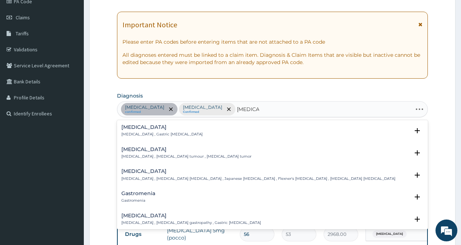
type input "GASTROE"
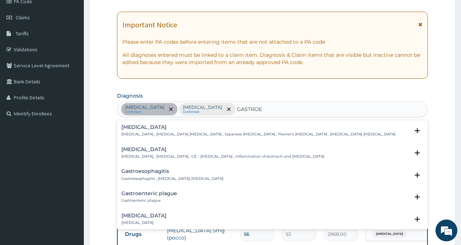
click at [154, 157] on p "Gastroenteritis , Gastroenteropathy , GE - Gastroenteritis , Inflammation of st…" at bounding box center [222, 156] width 203 height 5
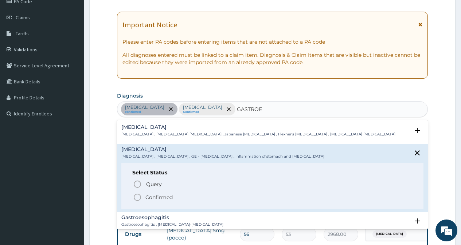
click at [139, 195] on circle "status option filled" at bounding box center [137, 197] width 7 height 7
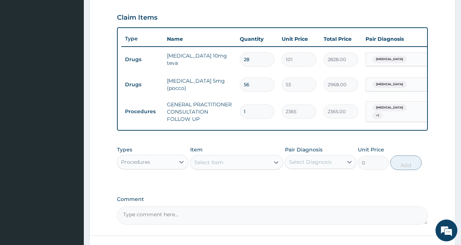
scroll to position [305, 0]
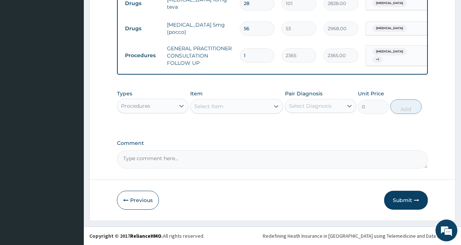
click at [234, 107] on div "Select Item" at bounding box center [230, 107] width 79 height 12
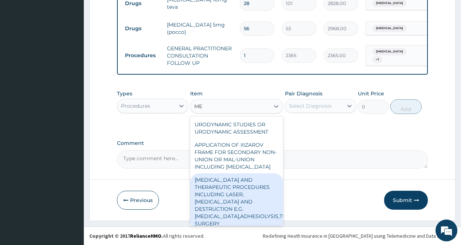
type input "M"
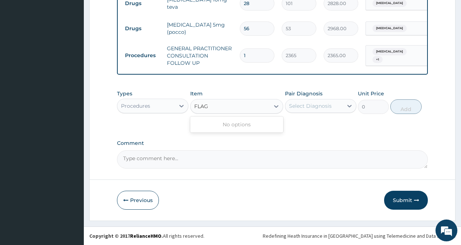
type input "FLAG"
click at [174, 107] on div "Procedures" at bounding box center [146, 106] width 58 height 12
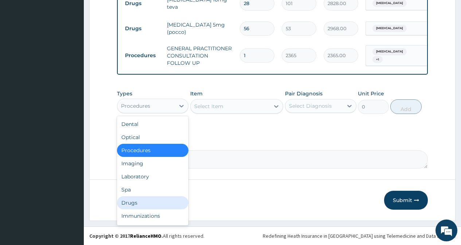
click at [129, 207] on div "Drugs" at bounding box center [152, 202] width 71 height 13
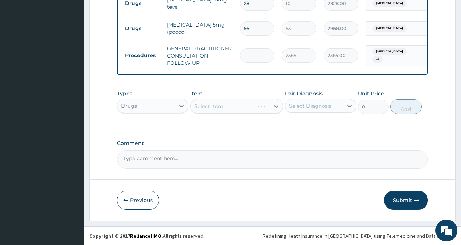
click at [218, 110] on div "Select Item" at bounding box center [236, 106] width 93 height 15
click at [218, 110] on div "Select Item" at bounding box center [208, 106] width 29 height 7
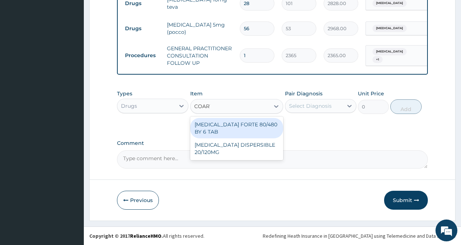
type input "COARTE"
click at [224, 126] on div "[MEDICAL_DATA] FORTE 80/480 BY 6 TAB" at bounding box center [236, 128] width 93 height 20
type input "449"
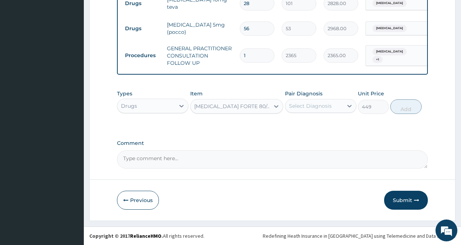
click at [303, 102] on div "Select Diagnosis" at bounding box center [314, 106] width 58 height 12
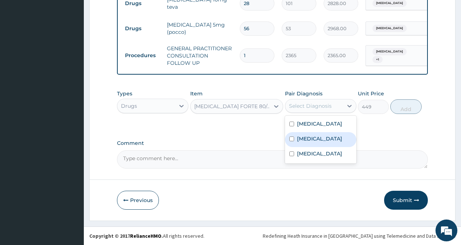
click at [291, 141] on input "checkbox" at bounding box center [291, 139] width 5 height 5
checkbox input "true"
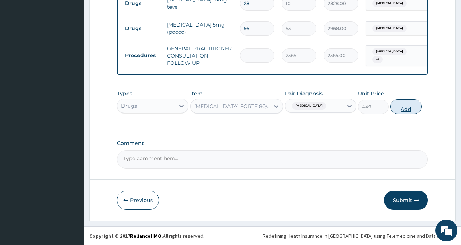
click at [414, 108] on button "Add" at bounding box center [405, 106] width 31 height 15
type input "0"
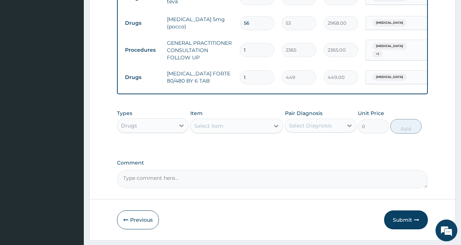
type input "0.00"
type input "6"
type input "2694.00"
type input "6"
click at [240, 132] on div "Select Item" at bounding box center [230, 126] width 79 height 12
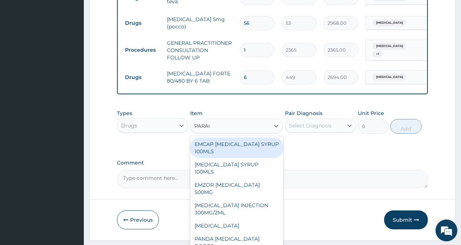
type input "PARACE"
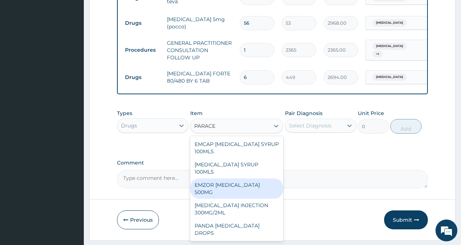
click at [247, 184] on div "EMZOR [MEDICAL_DATA] 500MG" at bounding box center [236, 189] width 93 height 20
type input "24"
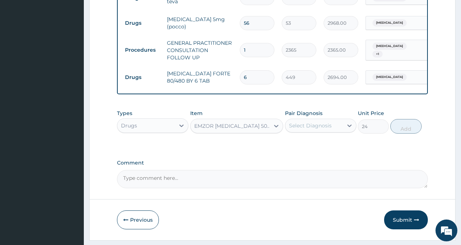
click at [303, 129] on div "Select Diagnosis" at bounding box center [310, 125] width 43 height 7
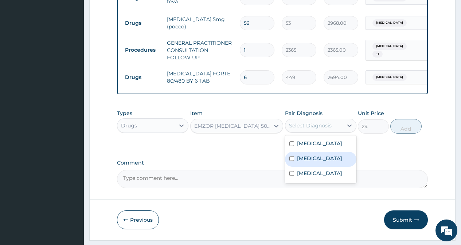
click at [290, 161] on input "checkbox" at bounding box center [291, 158] width 5 height 5
checkbox input "true"
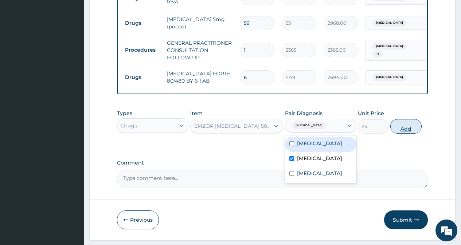
click at [412, 133] on button "Add" at bounding box center [405, 126] width 31 height 15
type input "0"
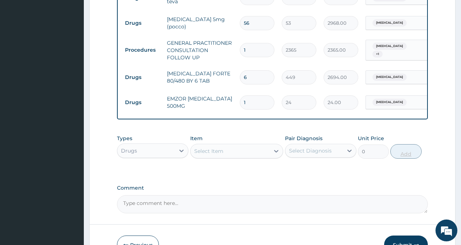
type input "18"
type input "432.00"
type input "18"
click at [223, 155] on div "Select Item" at bounding box center [208, 151] width 29 height 7
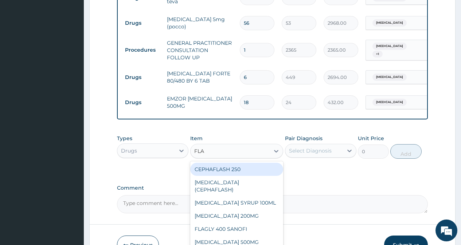
type input "FLAG"
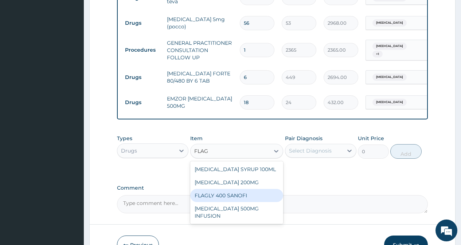
click at [233, 201] on div "FLAGLY 400 SANOFI" at bounding box center [236, 195] width 93 height 13
type input "71"
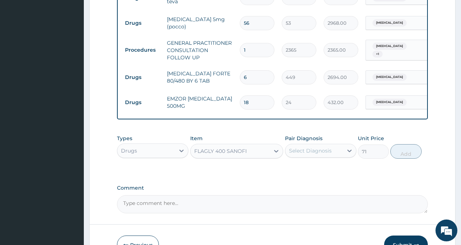
click at [320, 154] on div "Select Diagnosis" at bounding box center [310, 150] width 43 height 7
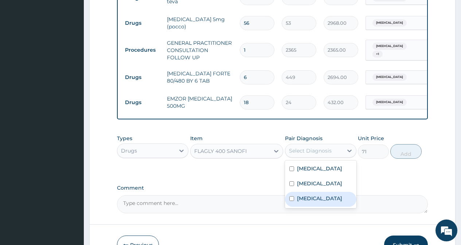
click at [295, 207] on div "Gastroenteritis" at bounding box center [320, 199] width 71 height 15
checkbox input "true"
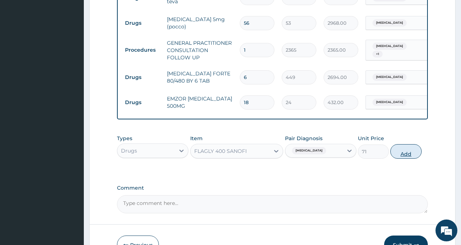
click at [403, 159] on button "Add" at bounding box center [405, 151] width 31 height 15
type input "0"
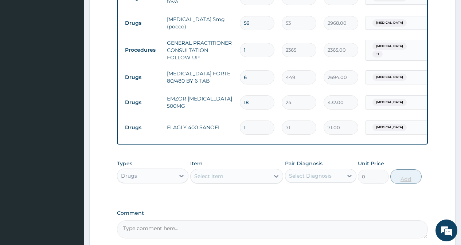
type input "15"
type input "1065.00"
type input "15"
click at [241, 182] on div "Select Item" at bounding box center [230, 177] width 79 height 12
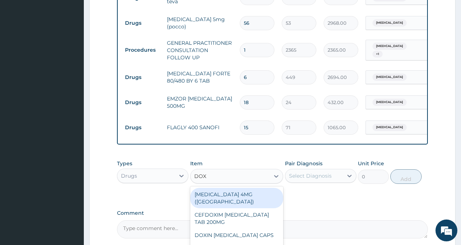
type input "DOXY"
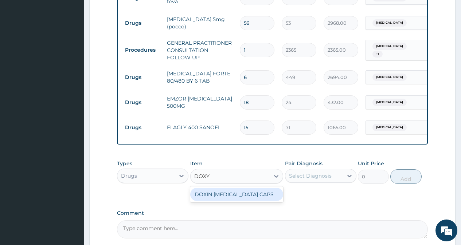
click at [242, 201] on div "DOXIN DOXYCYCLINE CAPS" at bounding box center [236, 194] width 93 height 13
type input "59"
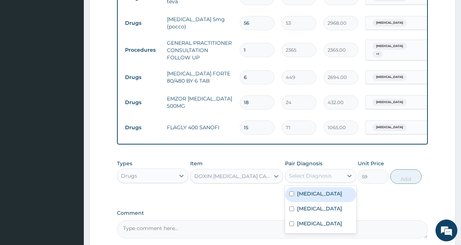
click at [298, 180] on div "Select Diagnosis" at bounding box center [310, 175] width 43 height 7
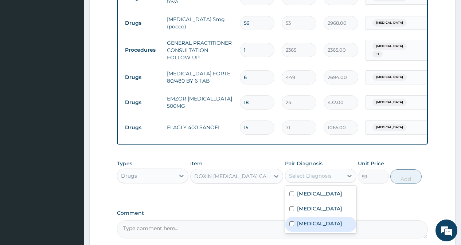
click at [294, 232] on div "Gastroenteritis" at bounding box center [320, 224] width 71 height 15
checkbox input "true"
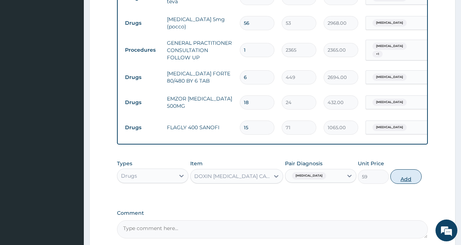
click at [406, 181] on button "Add" at bounding box center [405, 176] width 31 height 15
type input "0"
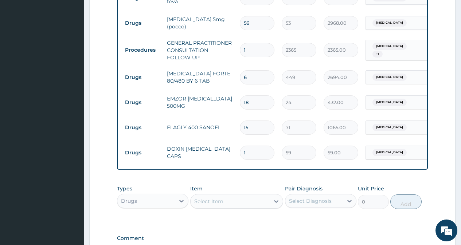
type input "14"
type input "826.00"
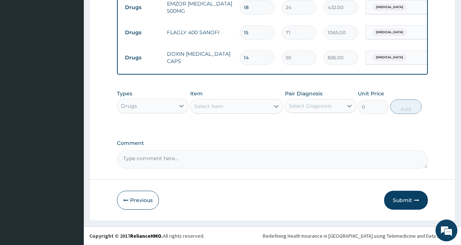
scroll to position [406, 0]
type input "14"
click at [406, 202] on button "Submit" at bounding box center [406, 200] width 44 height 19
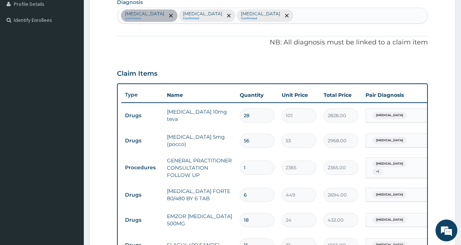
scroll to position [187, 0]
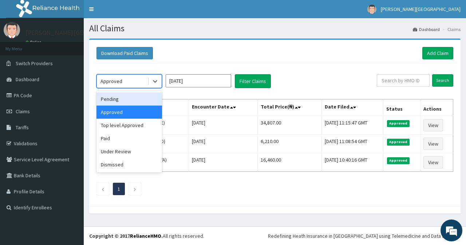
click at [123, 97] on div "Pending" at bounding box center [130, 99] width 66 height 13
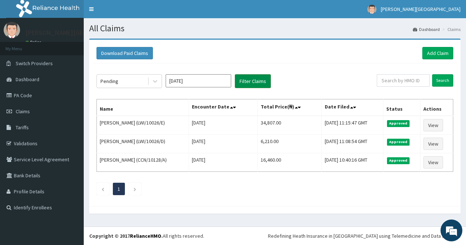
click at [251, 82] on button "Filter Claims" at bounding box center [253, 81] width 36 height 14
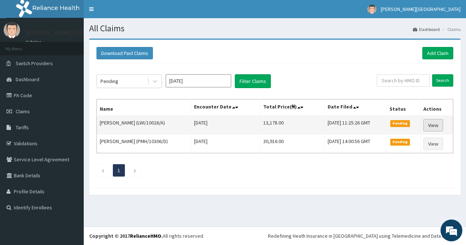
click at [440, 126] on link "View" at bounding box center [434, 125] width 20 height 12
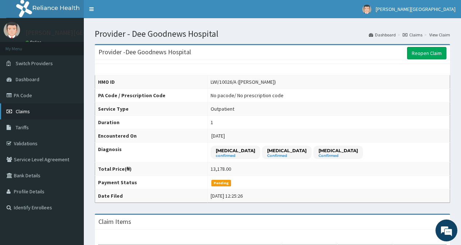
click at [24, 107] on link "Claims" at bounding box center [42, 111] width 84 height 16
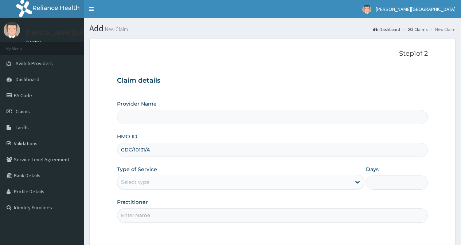
type input "GDC/10131/A"
click at [125, 178] on div "Select type" at bounding box center [234, 182] width 234 height 12
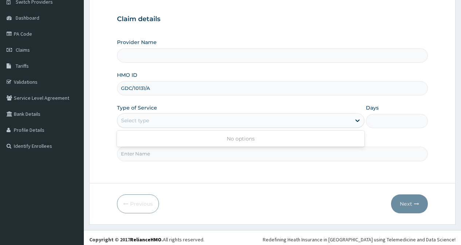
scroll to position [65, 0]
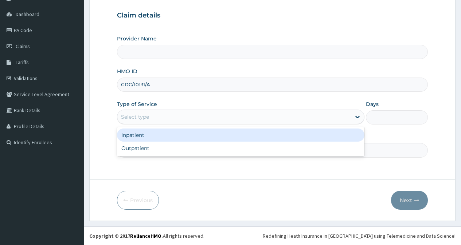
type input "Dee Goodnews Hospital"
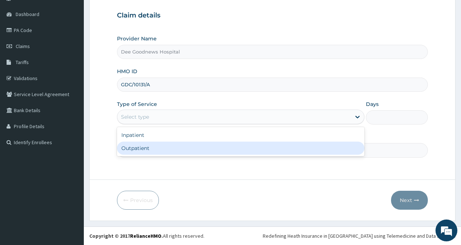
click at [140, 144] on div "Outpatient" at bounding box center [240, 148] width 247 height 13
type input "1"
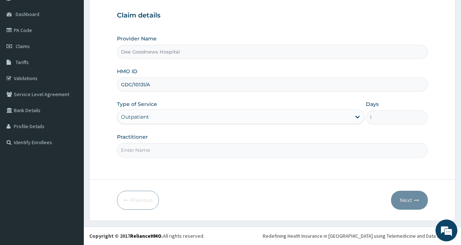
click at [137, 153] on input "Practitioner" at bounding box center [272, 150] width 311 height 14
type input "[PERSON_NAME]"
click at [405, 202] on button "Next" at bounding box center [409, 200] width 37 height 19
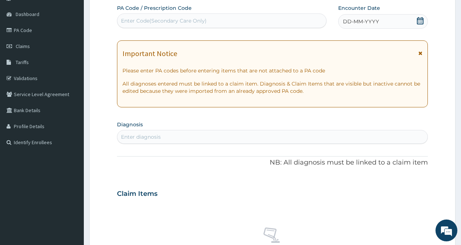
click at [229, 16] on div "Enter Code(Secondary Care Only)" at bounding box center [221, 21] width 208 height 12
type input "PA/29FBF6"
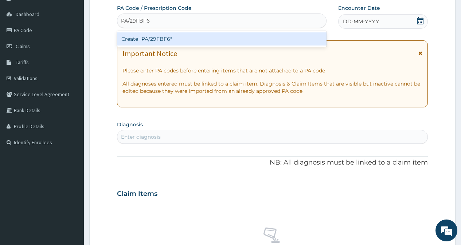
click at [177, 40] on div "Create "PA/29FBF6"" at bounding box center [221, 38] width 209 height 13
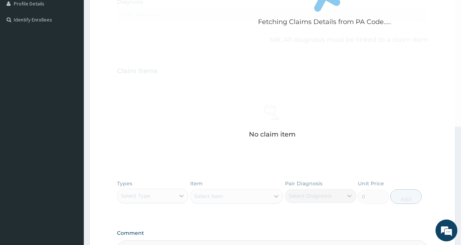
scroll to position [278, 0]
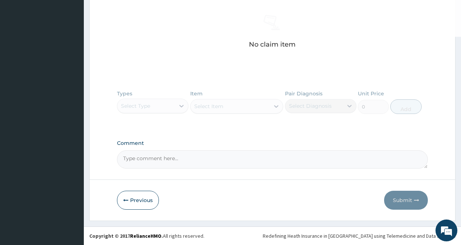
click at [137, 110] on div "Types Select Type Item Select Item Pair Diagnosis Select Diagnosis Unit Price 0…" at bounding box center [272, 107] width 311 height 42
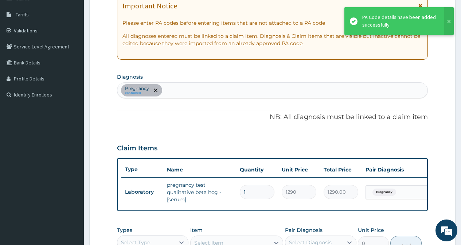
scroll to position [109, 0]
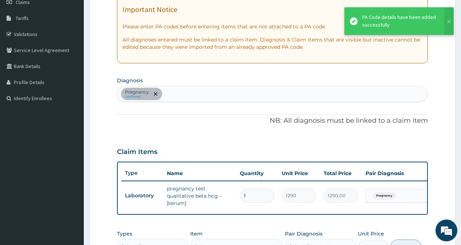
click at [201, 98] on div "Pregnancy confirmed" at bounding box center [272, 93] width 310 height 15
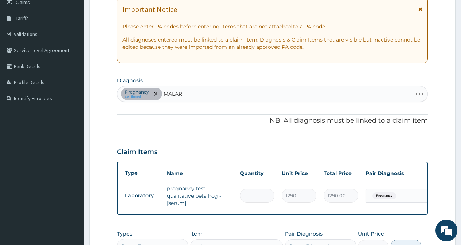
type input "[MEDICAL_DATA]"
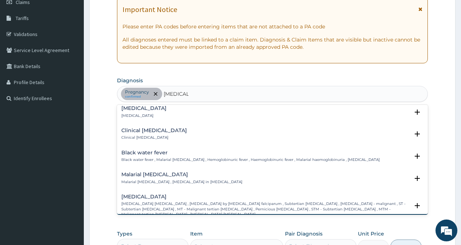
scroll to position [219, 0]
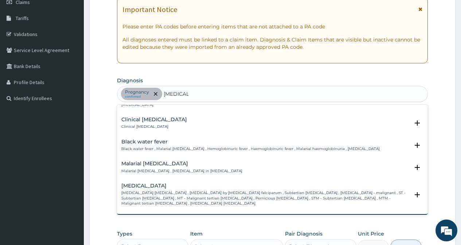
click at [144, 193] on p "[MEDICAL_DATA] [MEDICAL_DATA] , [MEDICAL_DATA] by [MEDICAL_DATA] falciparum , S…" at bounding box center [265, 199] width 288 height 16
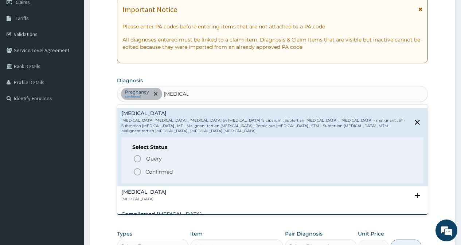
scroll to position [291, 0]
click at [138, 167] on icon "status option filled" at bounding box center [137, 171] width 9 height 9
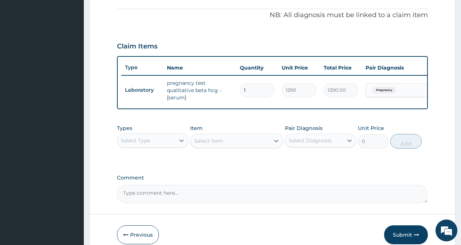
scroll to position [219, 0]
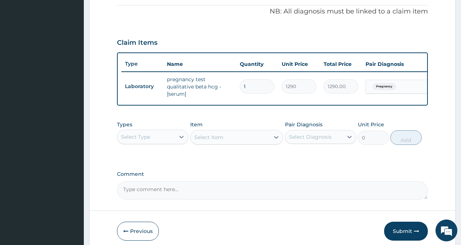
click at [144, 141] on div "Select Type" at bounding box center [135, 136] width 29 height 7
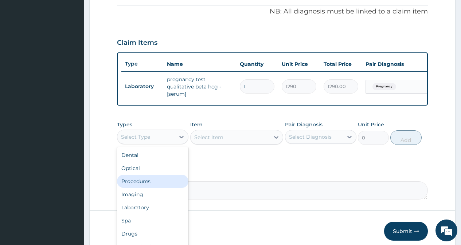
click at [149, 188] on div "Procedures" at bounding box center [152, 181] width 71 height 13
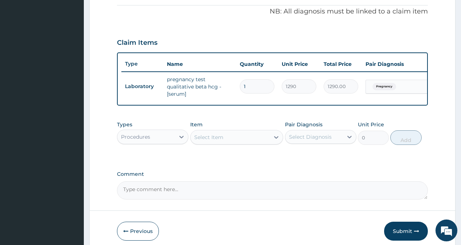
click at [248, 143] on div "Select Item" at bounding box center [230, 138] width 79 height 12
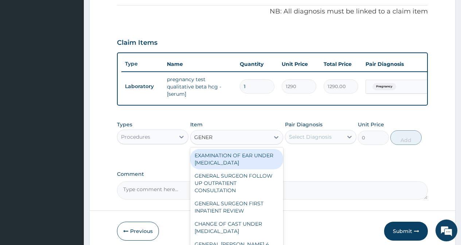
type input "GENERA"
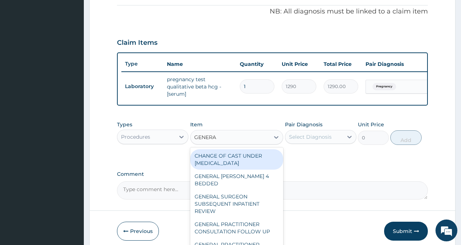
scroll to position [73, 0]
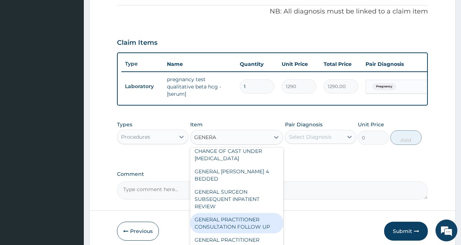
click at [227, 225] on div "GENERAL PRACTITIONER CONSULTATION FOLLOW UP" at bounding box center [236, 223] width 93 height 20
type input "2365"
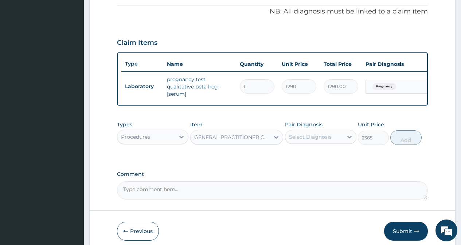
click at [239, 141] on div "GENERAL PRACTITIONER CONSULTATION FOLLOW UP" at bounding box center [232, 137] width 77 height 7
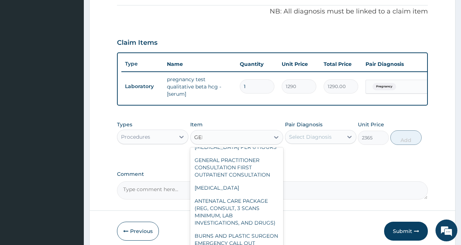
scroll to position [112, 0]
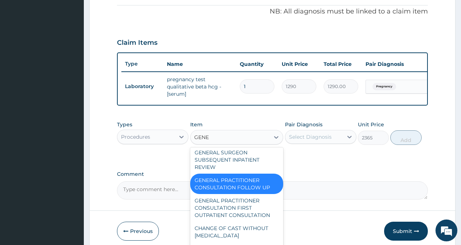
type input "GENER"
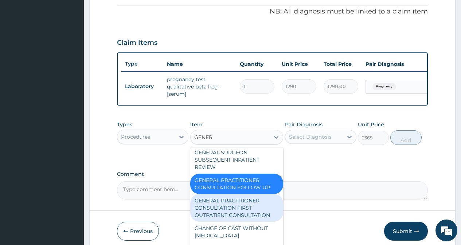
click at [228, 207] on div "GENERAL PRACTITIONER CONSULTATION FIRST OUTPATIENT CONSULTATION" at bounding box center [236, 208] width 93 height 28
type input "3548"
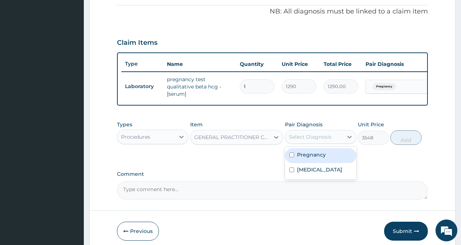
click at [328, 141] on div "Select Diagnosis" at bounding box center [310, 136] width 43 height 7
drag, startPoint x: 294, startPoint y: 159, endPoint x: 289, endPoint y: 177, distance: 18.9
click at [293, 161] on div "Pregnancy" at bounding box center [320, 155] width 71 height 15
checkbox input "true"
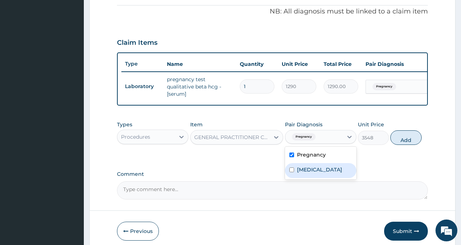
click at [289, 172] on input "checkbox" at bounding box center [291, 170] width 5 height 5
checkbox input "true"
click at [403, 145] on button "Add" at bounding box center [405, 137] width 31 height 15
type input "0"
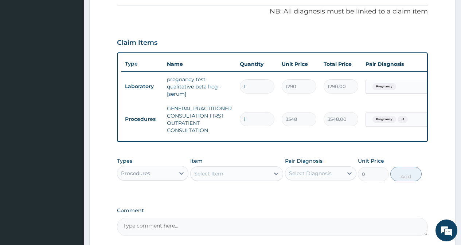
click at [167, 179] on div "Procedures" at bounding box center [146, 174] width 58 height 12
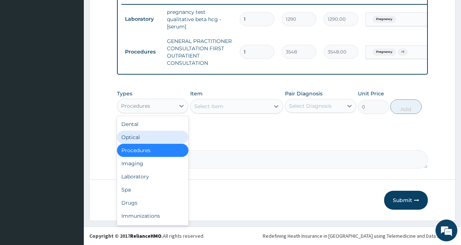
scroll to position [291, 0]
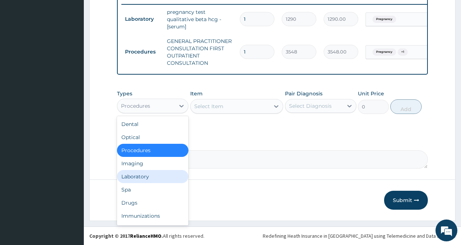
click at [151, 177] on div "Laboratory" at bounding box center [152, 176] width 71 height 13
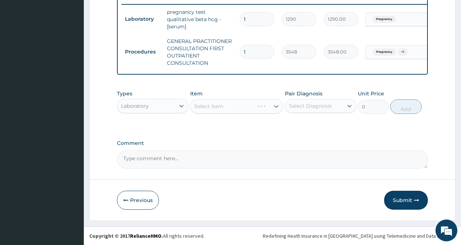
click at [227, 109] on div "Select Item" at bounding box center [236, 106] width 93 height 15
click at [224, 107] on div "Select Item" at bounding box center [236, 106] width 93 height 15
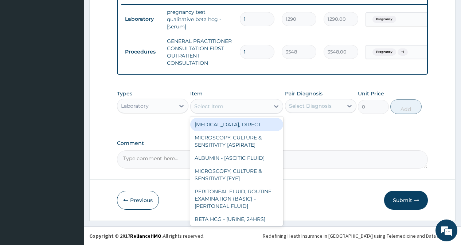
click at [247, 109] on div "Select Item" at bounding box center [230, 107] width 79 height 12
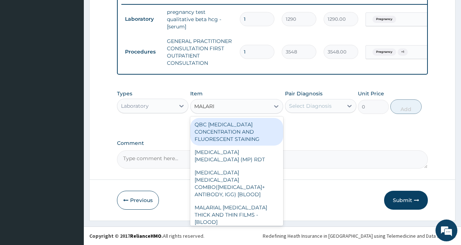
type input "[MEDICAL_DATA]"
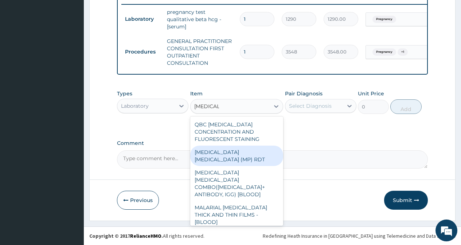
drag, startPoint x: 227, startPoint y: 152, endPoint x: 301, endPoint y: 124, distance: 79.4
click at [228, 152] on div "[MEDICAL_DATA] [MEDICAL_DATA] (MP) RDT" at bounding box center [236, 156] width 93 height 20
type input "1613"
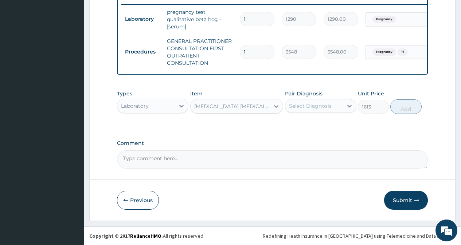
click at [318, 104] on div "Select Diagnosis" at bounding box center [310, 105] width 43 height 7
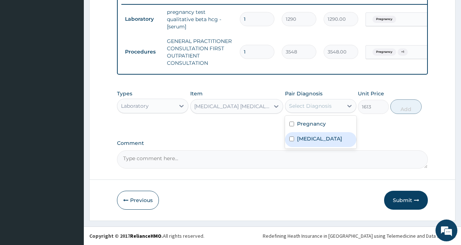
click at [289, 140] on input "checkbox" at bounding box center [291, 139] width 5 height 5
checkbox input "true"
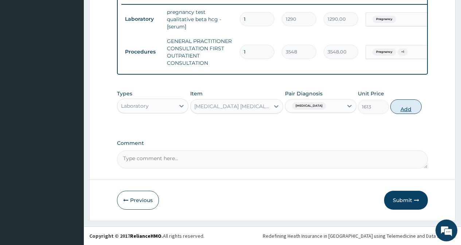
click at [407, 110] on button "Add" at bounding box center [405, 106] width 31 height 15
type input "0"
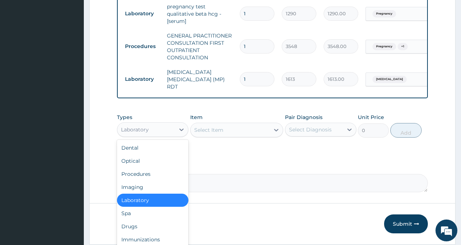
click at [167, 133] on div "Laboratory" at bounding box center [146, 130] width 58 height 12
drag, startPoint x: 161, startPoint y: 223, endPoint x: 218, endPoint y: 165, distance: 80.6
click at [161, 223] on div "Drugs" at bounding box center [152, 226] width 71 height 13
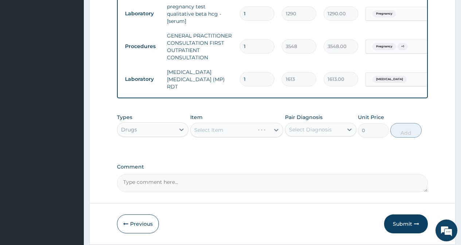
click at [237, 134] on div "Select Item" at bounding box center [236, 130] width 93 height 15
click at [239, 133] on div "Select Item" at bounding box center [230, 130] width 79 height 12
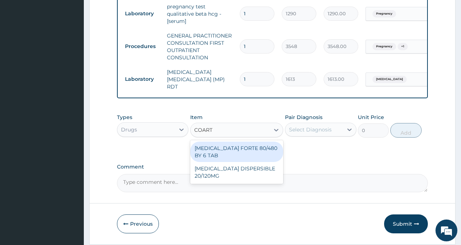
type input "COARTE"
click at [228, 153] on div "[MEDICAL_DATA] FORTE 80/480 BY 6 TAB" at bounding box center [236, 152] width 93 height 20
type input "449"
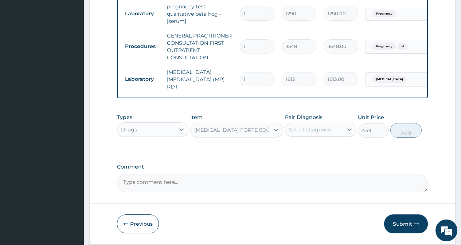
click at [319, 131] on div "Select Diagnosis" at bounding box center [310, 129] width 43 height 7
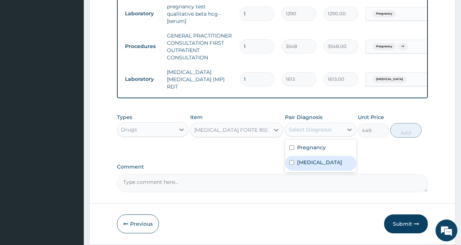
click at [291, 164] on input "checkbox" at bounding box center [291, 162] width 5 height 5
checkbox input "true"
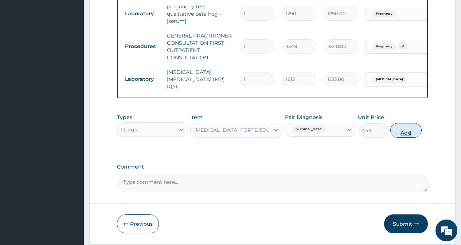
click at [402, 129] on button "Add" at bounding box center [405, 130] width 31 height 15
type input "0"
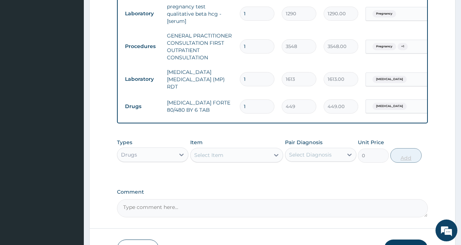
type input "0.00"
type input "6"
type input "2694.00"
type input "6"
click at [197, 154] on div "Select Item" at bounding box center [208, 155] width 29 height 7
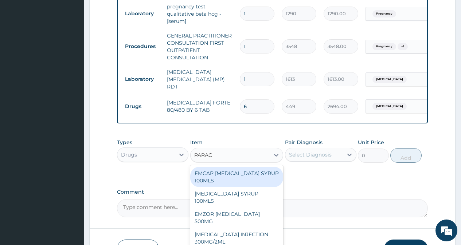
type input "PARACE"
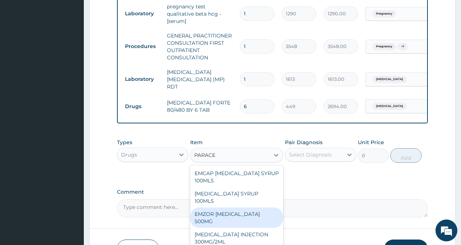
click at [224, 211] on div "EMZOR [MEDICAL_DATA] 500MG" at bounding box center [236, 218] width 93 height 20
type input "24"
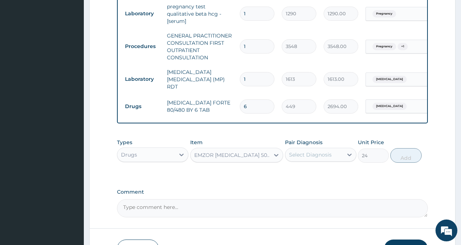
click at [305, 158] on div "Select Diagnosis" at bounding box center [310, 154] width 43 height 7
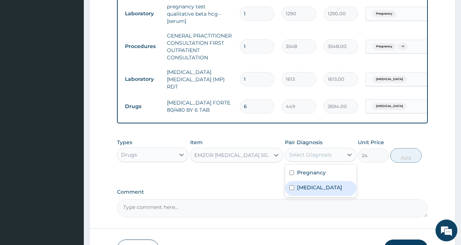
drag, startPoint x: 294, startPoint y: 187, endPoint x: 357, endPoint y: 166, distance: 66.1
click at [294, 187] on div "[MEDICAL_DATA]" at bounding box center [320, 188] width 71 height 15
checkbox input "true"
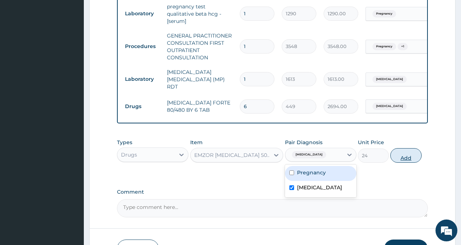
click at [401, 158] on button "Add" at bounding box center [405, 155] width 31 height 15
type input "0"
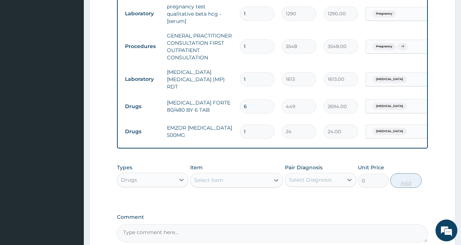
type input "18"
type input "432.00"
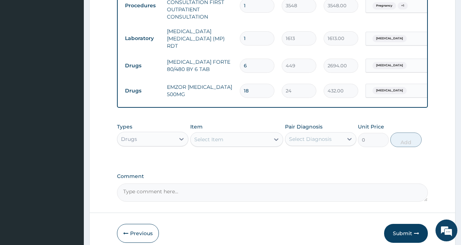
scroll to position [367, 0]
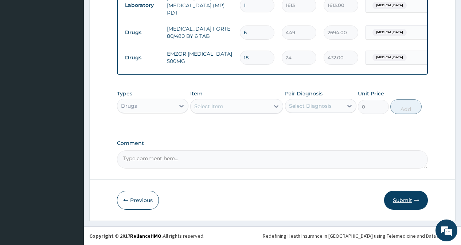
type input "18"
click at [396, 199] on button "Submit" at bounding box center [406, 200] width 44 height 19
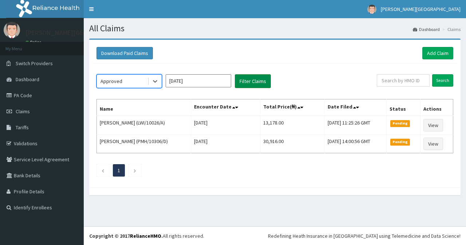
click at [255, 78] on button "Filter Claims" at bounding box center [253, 81] width 36 height 14
